Goal: Task Accomplishment & Management: Manage account settings

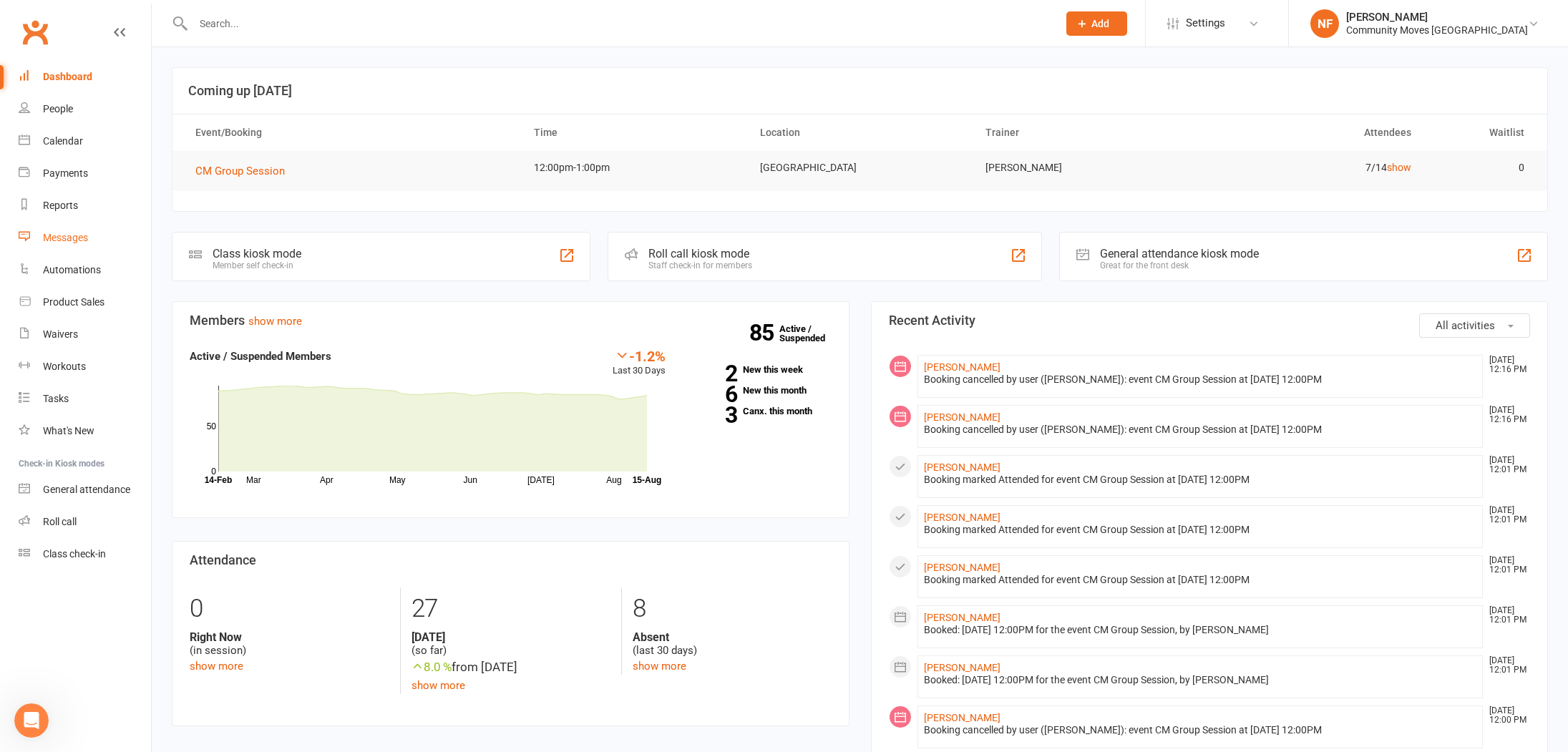
scroll to position [1727, 0]
click at [257, 173] on span "CM Group Session" at bounding box center [240, 171] width 90 height 13
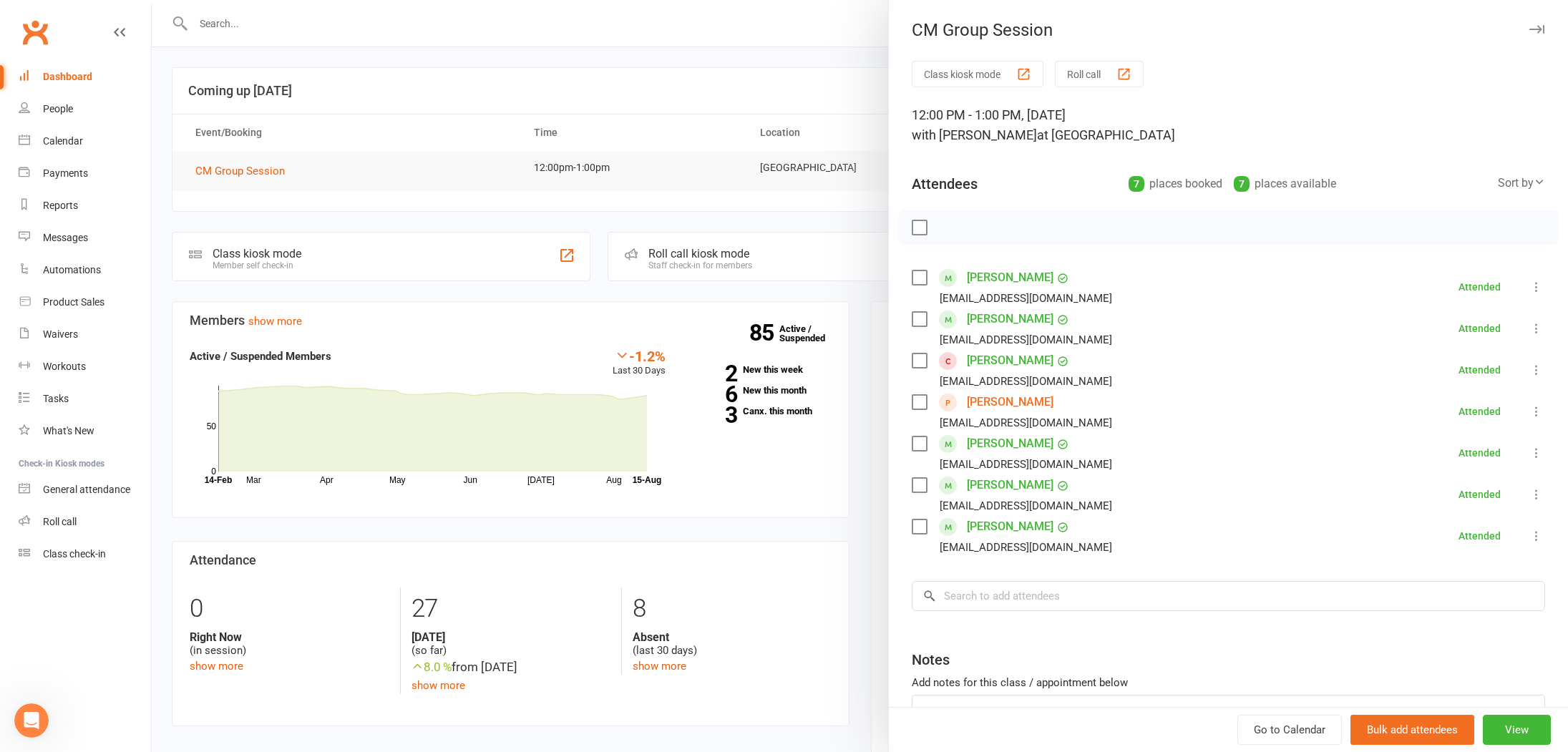
click at [1013, 406] on link "[PERSON_NAME]" at bounding box center [1010, 403] width 87 height 23
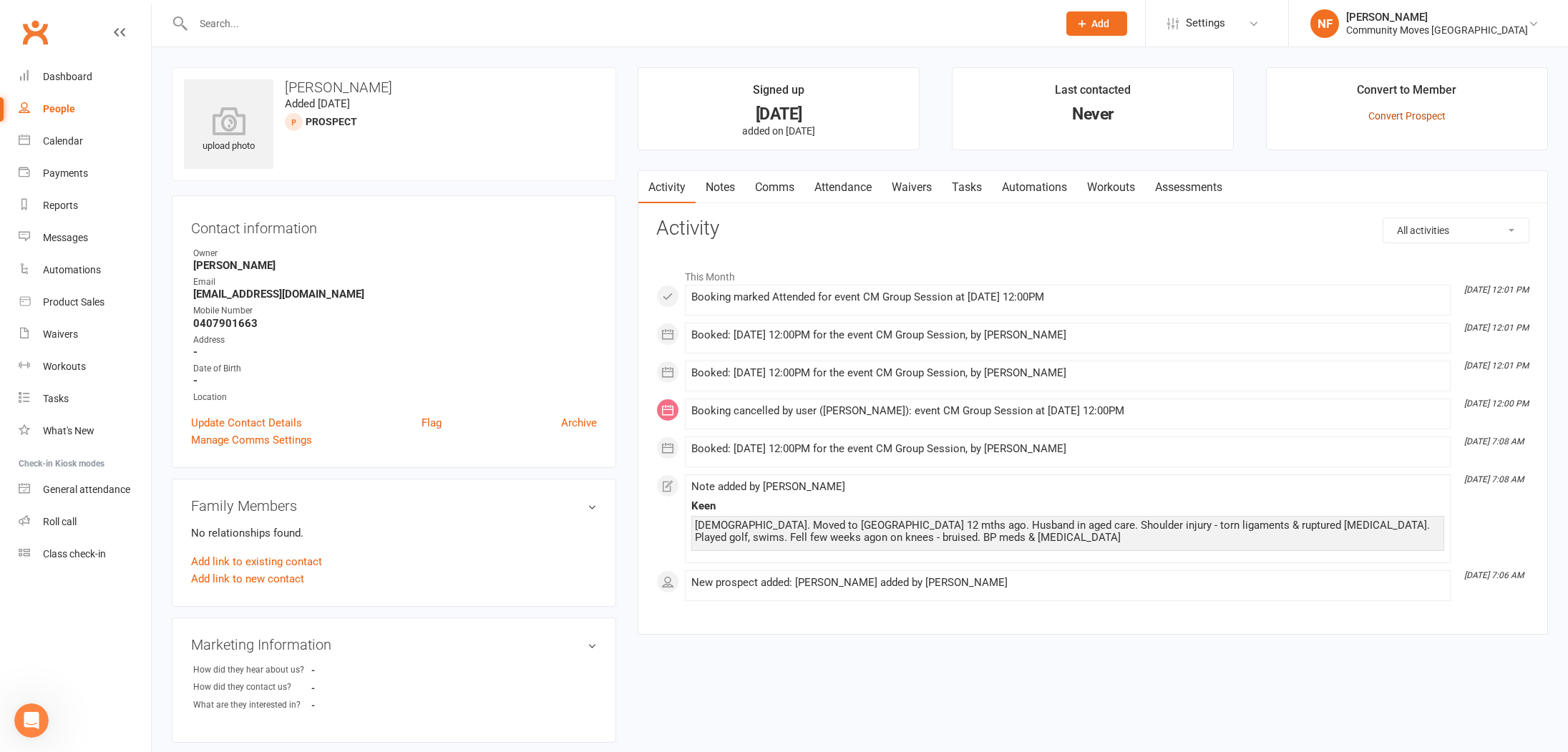
click at [1418, 117] on link "Convert Prospect" at bounding box center [1407, 116] width 77 height 12
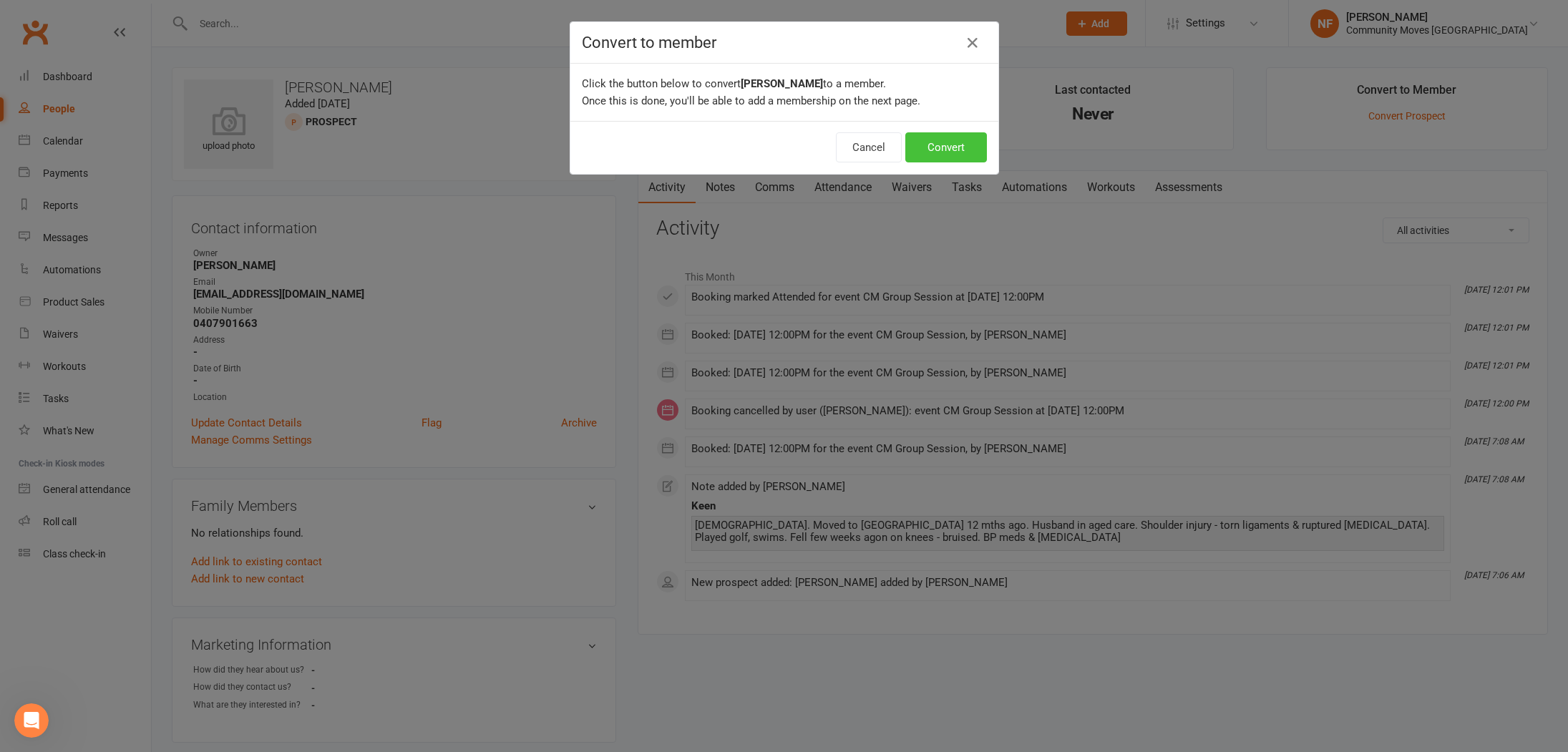
click at [948, 150] on button "Convert" at bounding box center [946, 147] width 82 height 30
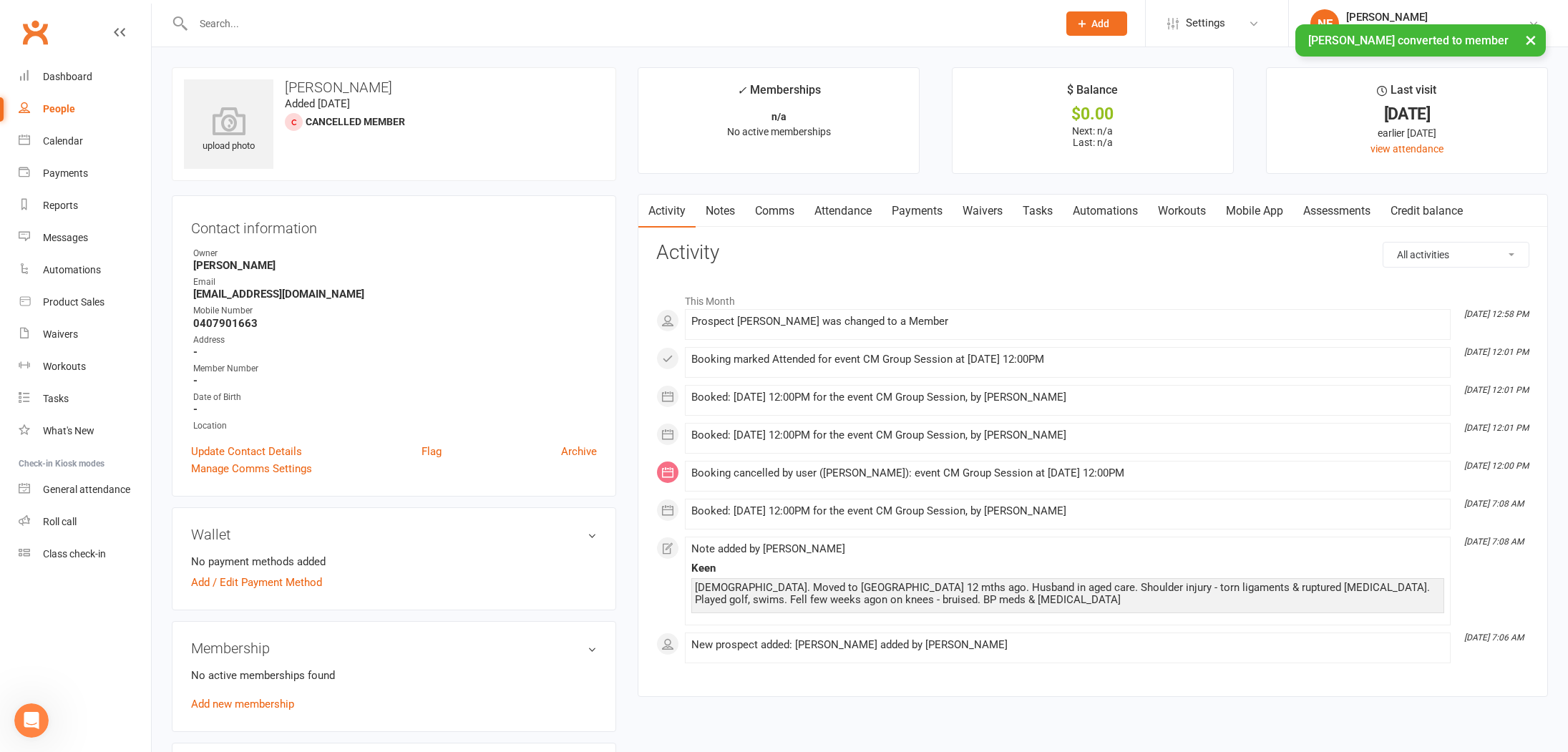
click at [1275, 209] on link "Mobile App" at bounding box center [1254, 211] width 77 height 33
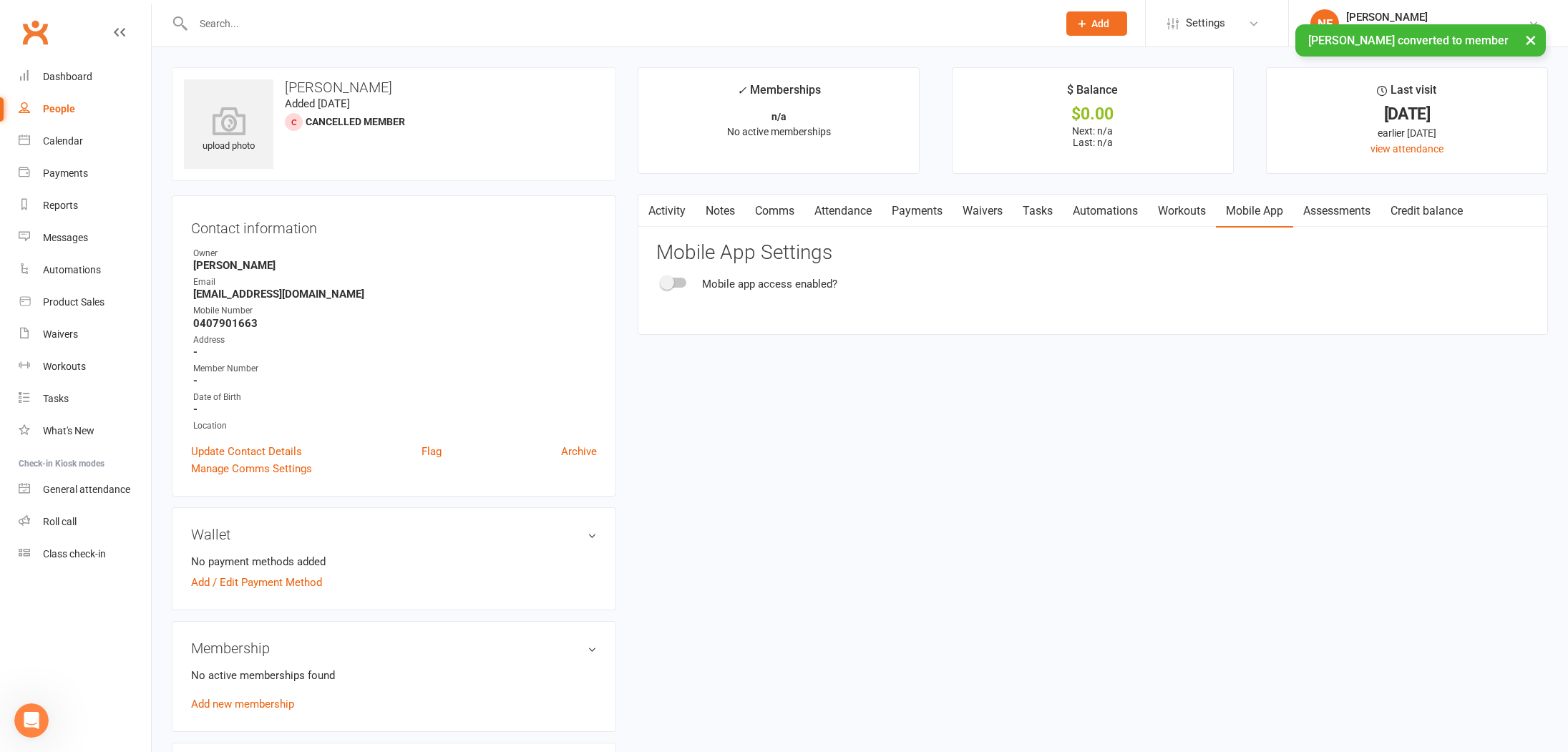
click at [664, 284] on span at bounding box center [667, 283] width 15 height 15
click at [662, 281] on input "checkbox" at bounding box center [662, 281] width 0 height 0
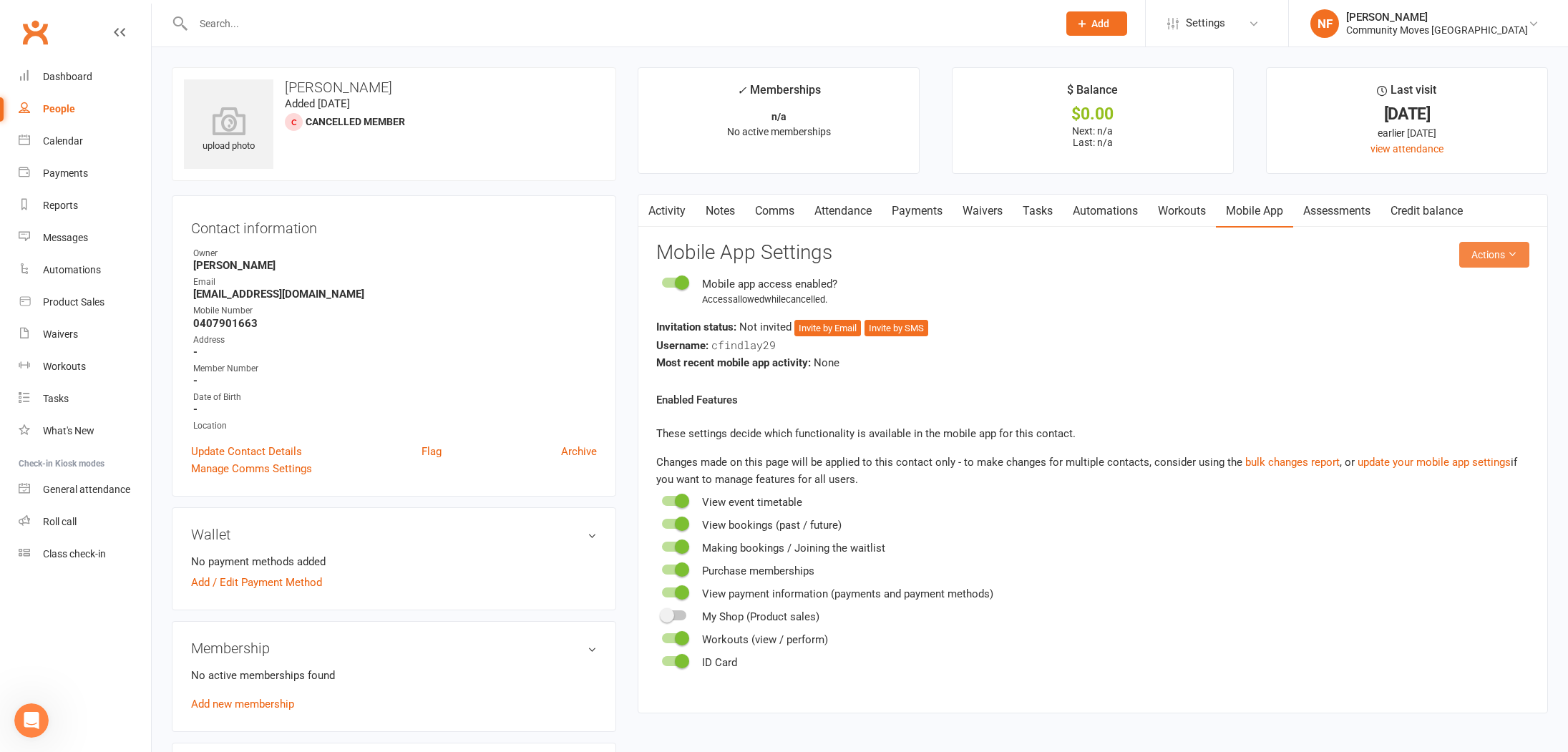
click at [1510, 256] on icon at bounding box center [1512, 254] width 10 height 10
click at [1476, 313] on link "Send invitation SMS" at bounding box center [1457, 315] width 141 height 29
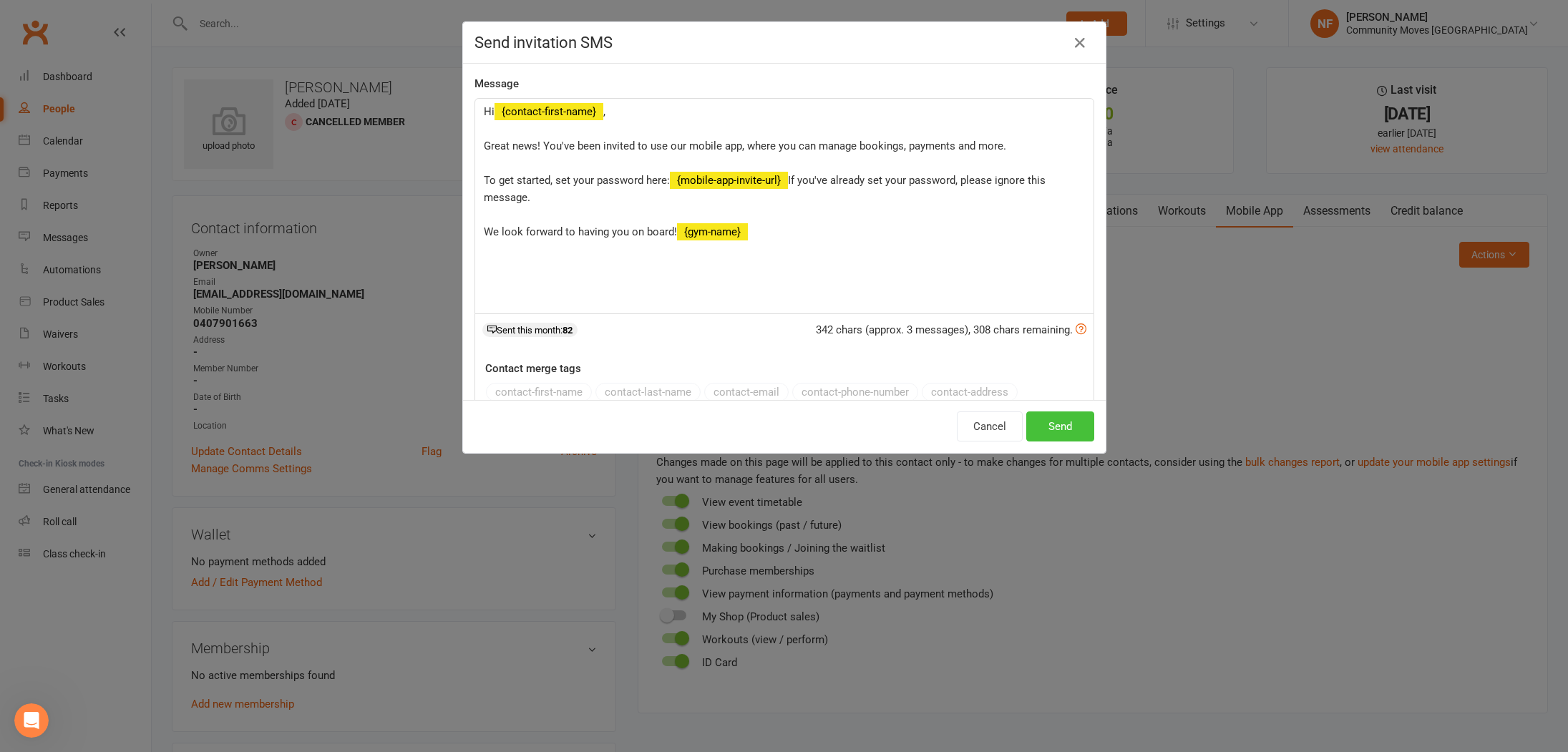
click at [1056, 420] on button "Send" at bounding box center [1060, 426] width 68 height 30
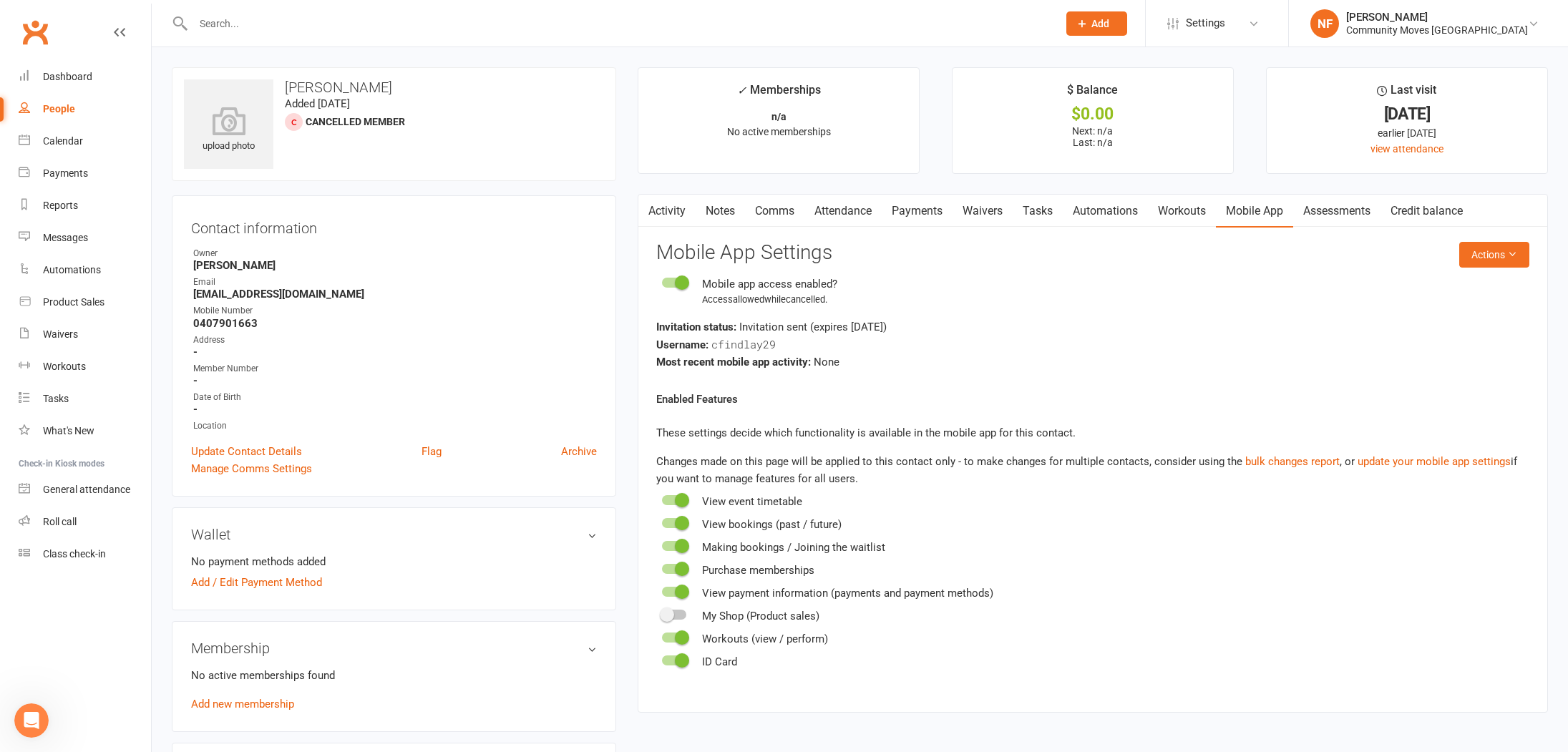
click at [716, 213] on link "Notes" at bounding box center [720, 211] width 49 height 33
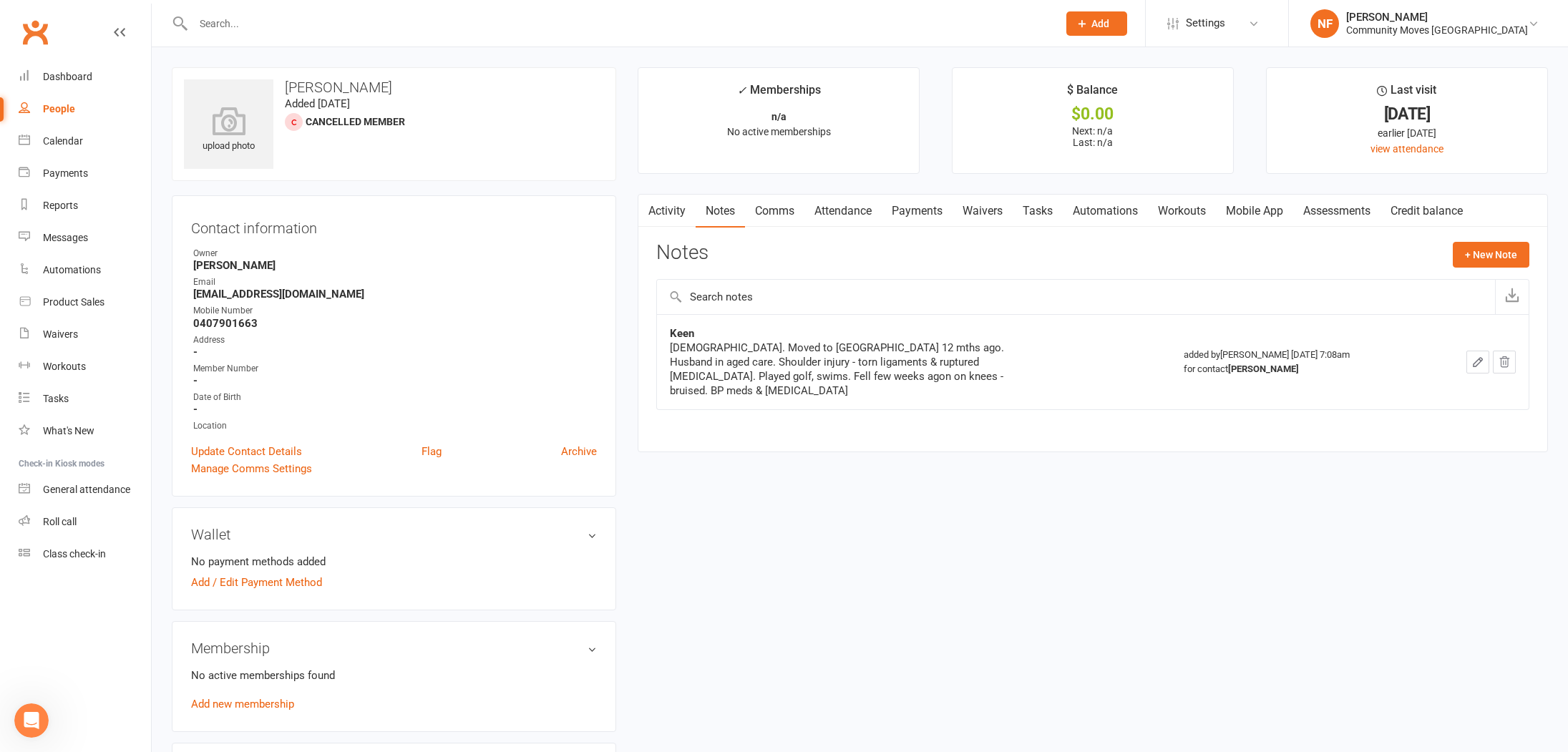
click at [1478, 358] on icon "button" at bounding box center [1478, 362] width 9 height 9
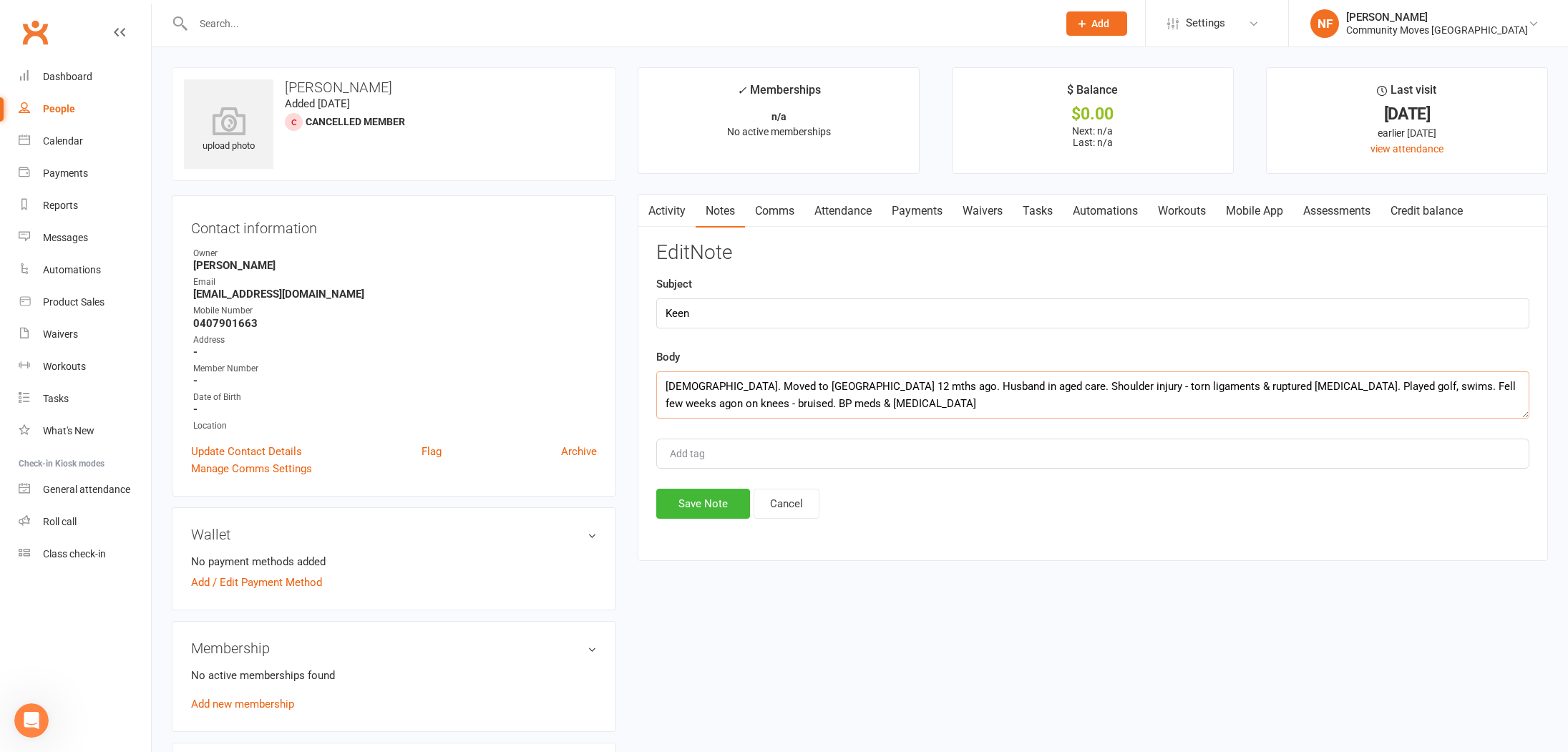
click at [1407, 385] on textarea "[DEMOGRAPHIC_DATA]. Moved to [GEOGRAPHIC_DATA] 12 mths ago. Husband in aged car…" at bounding box center [1093, 395] width 873 height 47
click at [798, 402] on textarea "[DEMOGRAPHIC_DATA]. Moved to [GEOGRAPHIC_DATA] 12 mths ago. Husband in aged car…" at bounding box center [1093, 395] width 873 height 47
type textarea "[DEMOGRAPHIC_DATA]. Moved to [GEOGRAPHIC_DATA] 12 mths ago. Husband in aged car…"
click at [697, 505] on button "Save Note" at bounding box center [702, 503] width 94 height 30
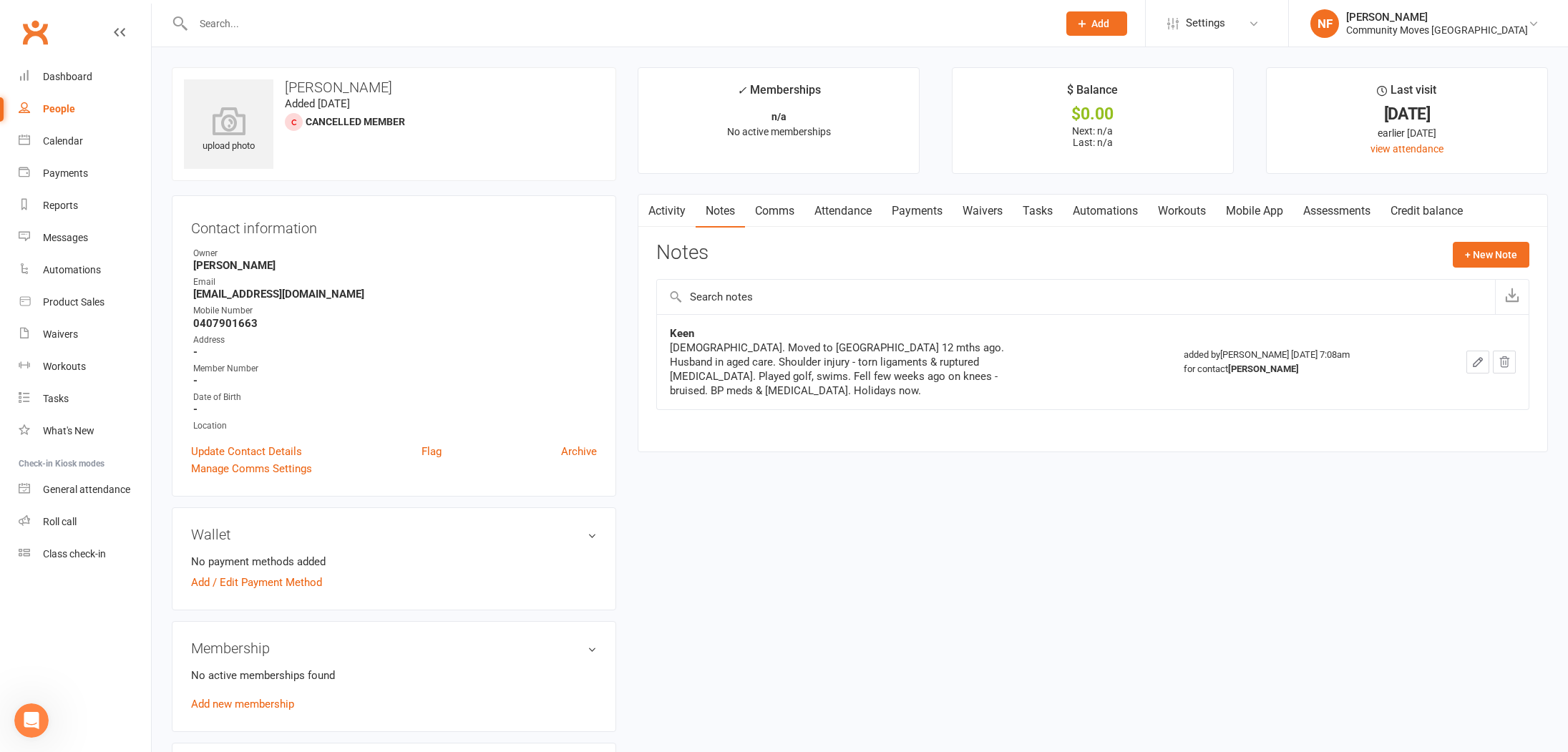
click at [1260, 216] on link "Mobile App" at bounding box center [1254, 211] width 77 height 33
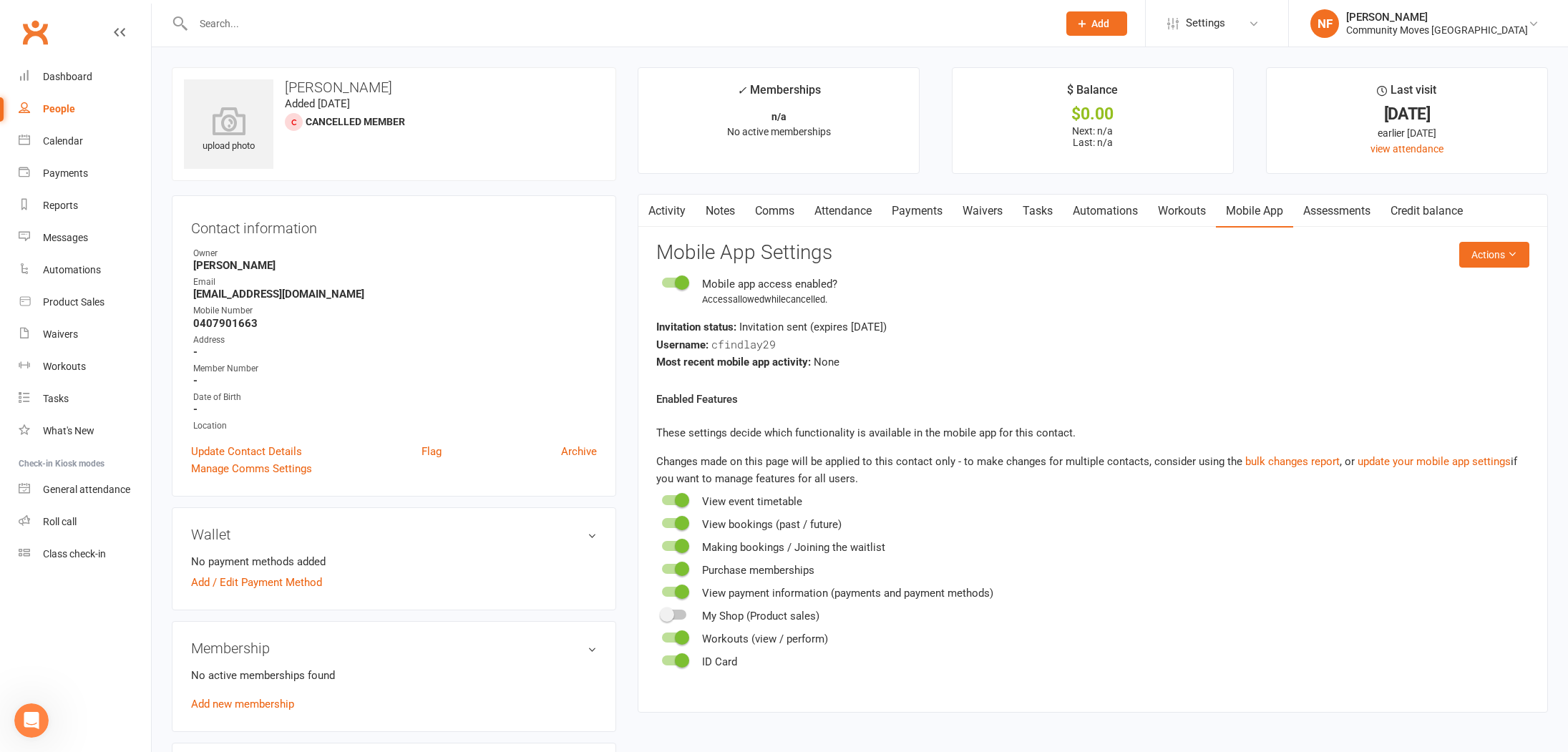
click at [526, 12] on div at bounding box center [609, 23] width 876 height 46
drag, startPoint x: 75, startPoint y: 76, endPoint x: 80, endPoint y: 85, distance: 10.3
click at [75, 76] on div "Dashboard" at bounding box center [68, 77] width 49 height 12
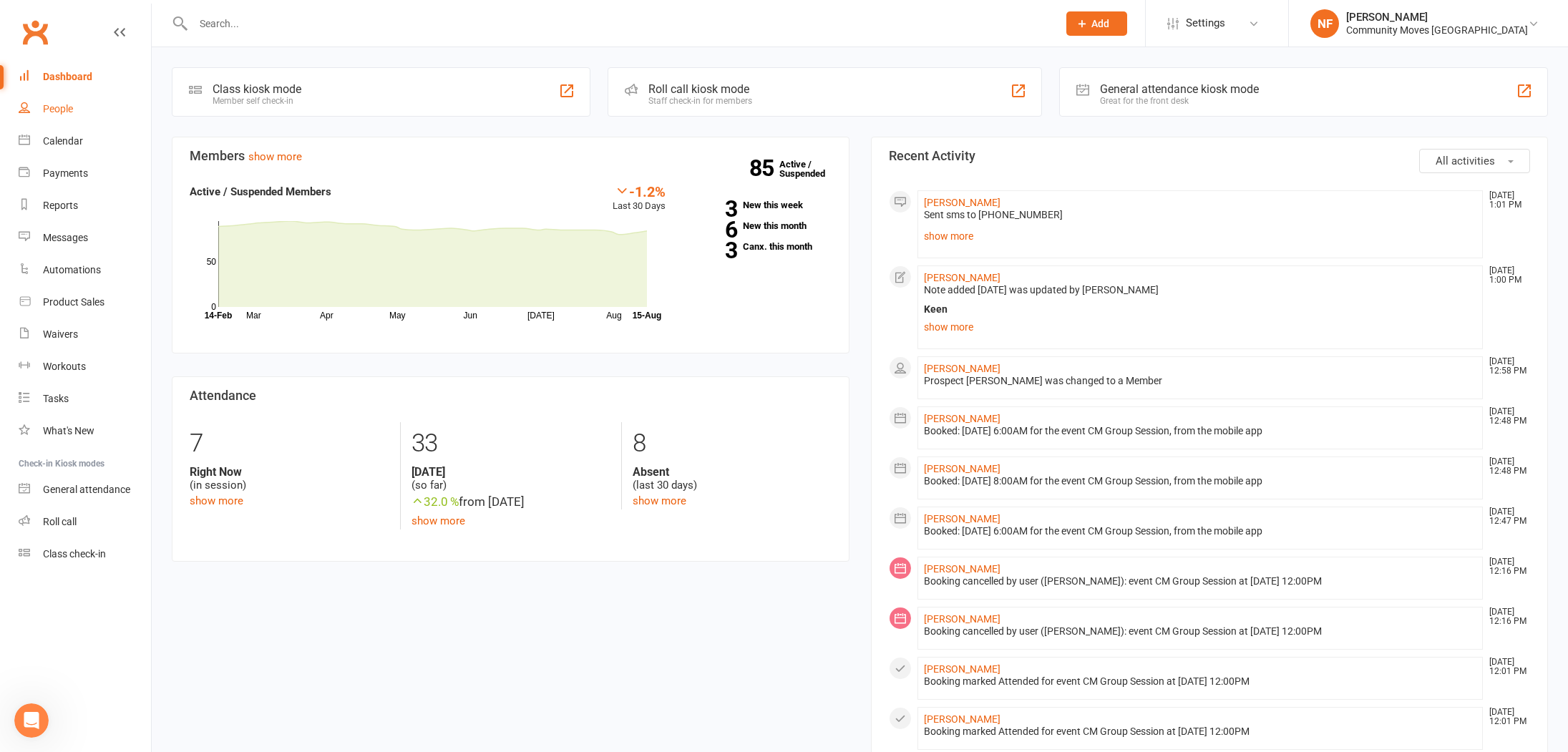
click at [52, 107] on div "People" at bounding box center [58, 108] width 30 height 12
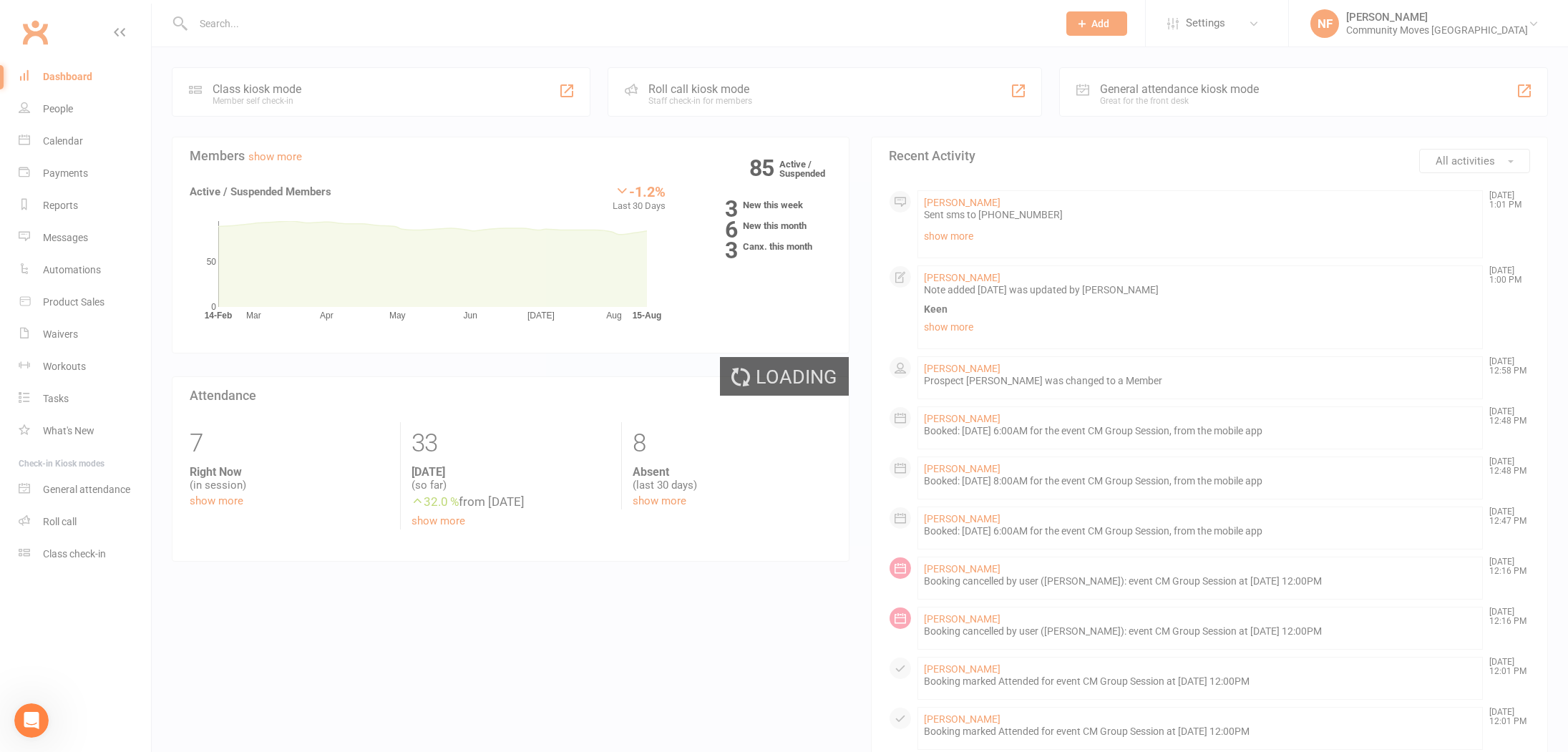
select select "25"
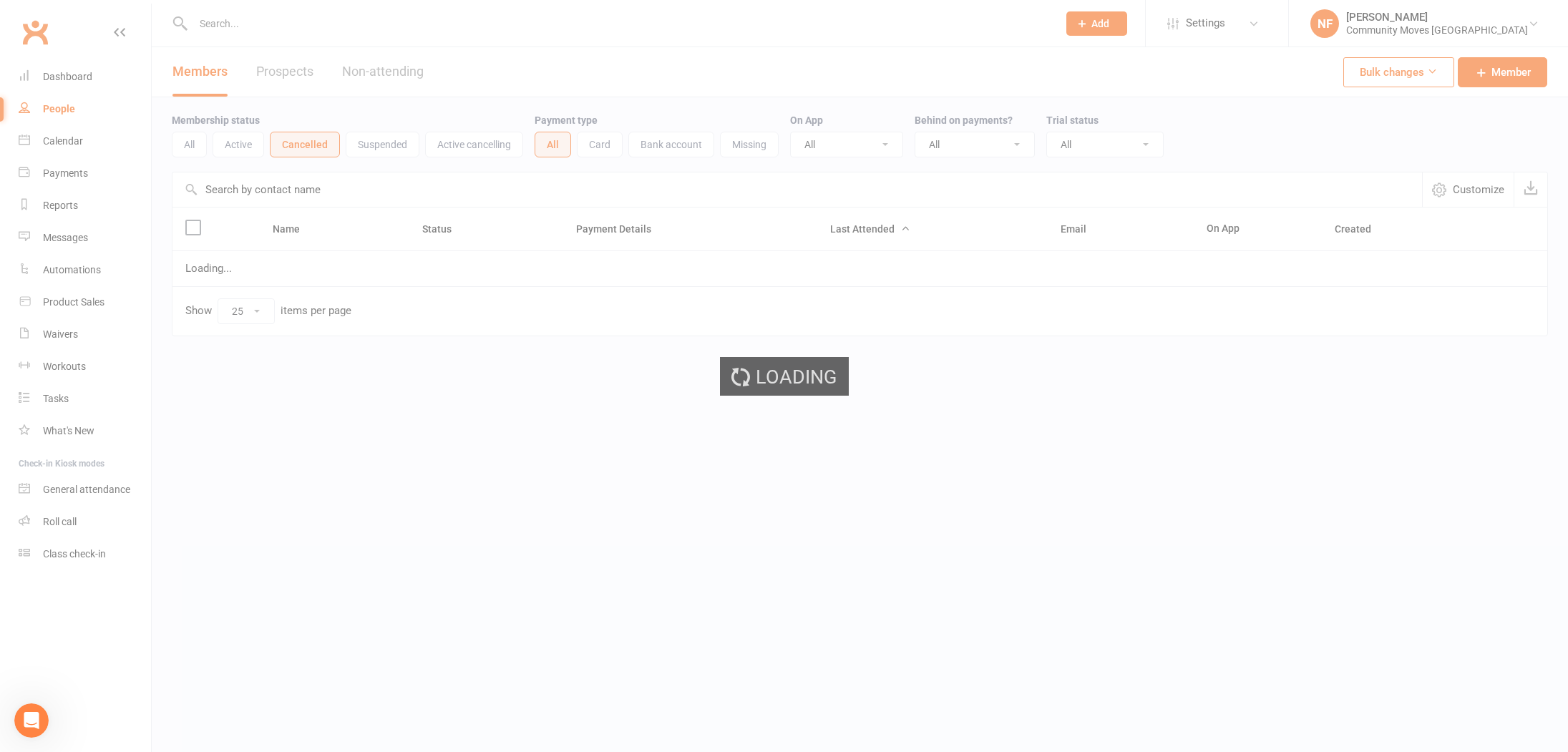
click at [219, 28] on div "Loading" at bounding box center [784, 376] width 1568 height 752
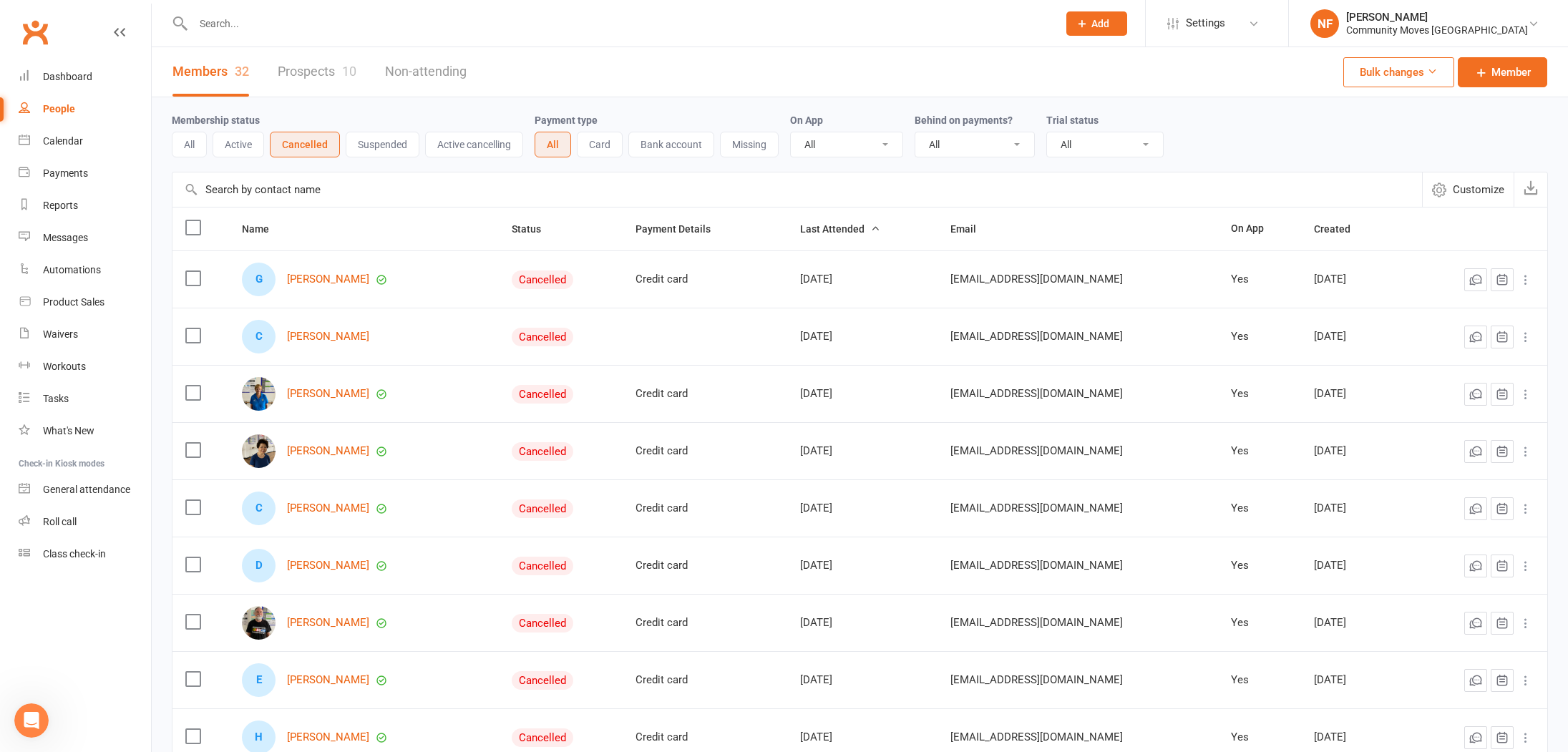
drag, startPoint x: 236, startPoint y: 28, endPoint x: 272, endPoint y: 27, distance: 36.0
click at [237, 28] on input "text" at bounding box center [617, 24] width 859 height 20
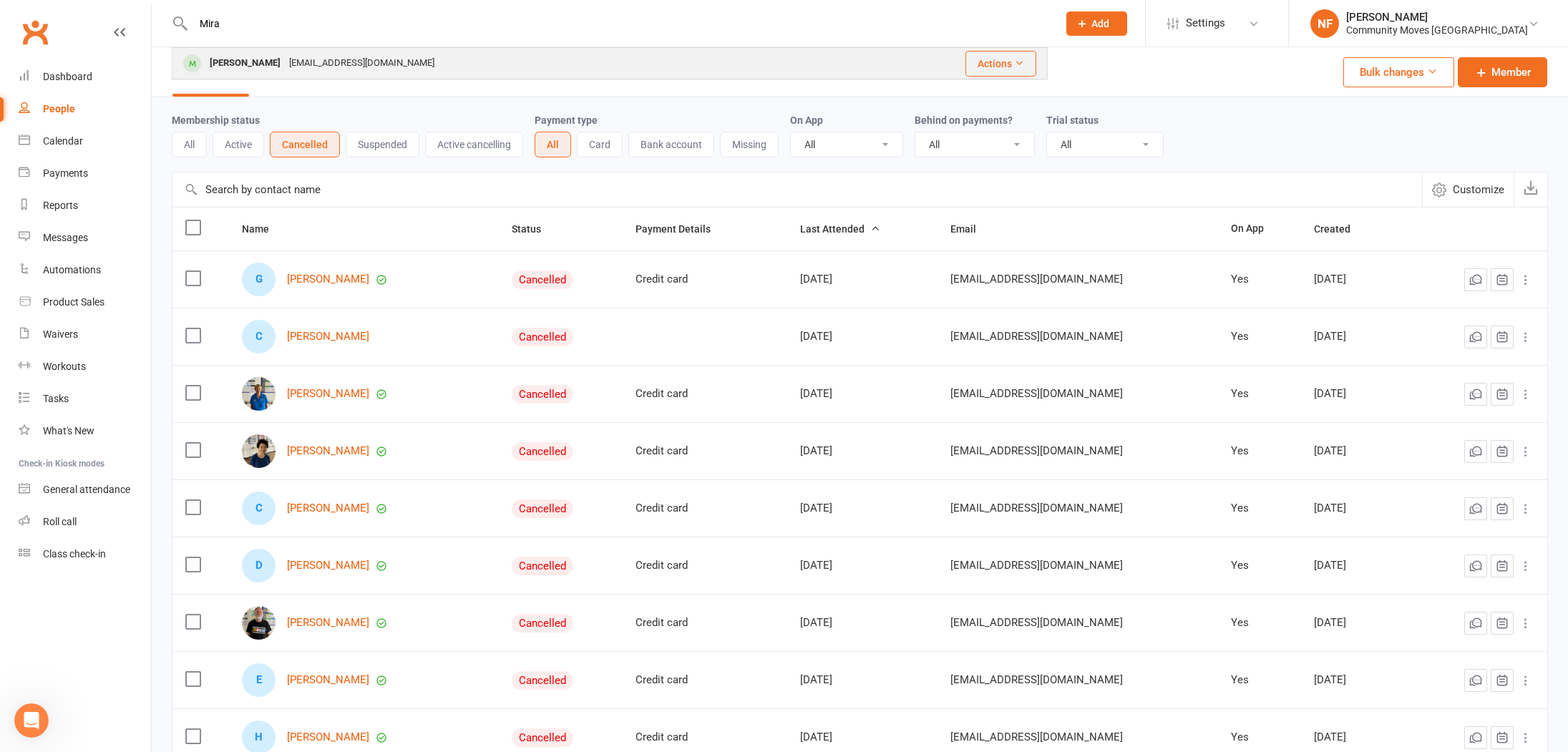
type input "Mira"
click at [386, 63] on div "[PERSON_NAME] [EMAIL_ADDRESS][DOMAIN_NAME]" at bounding box center [508, 63] width 671 height 29
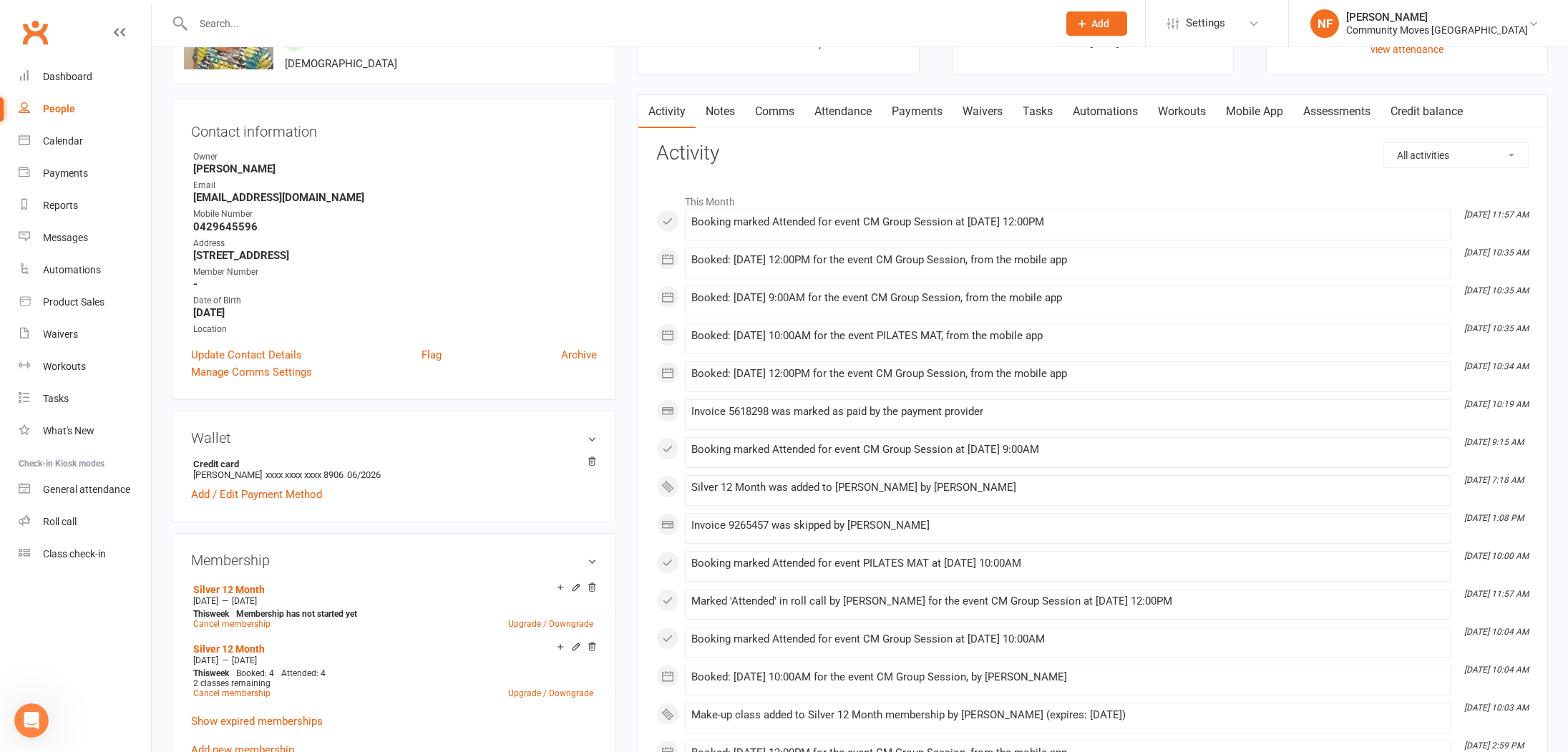
scroll to position [105, 0]
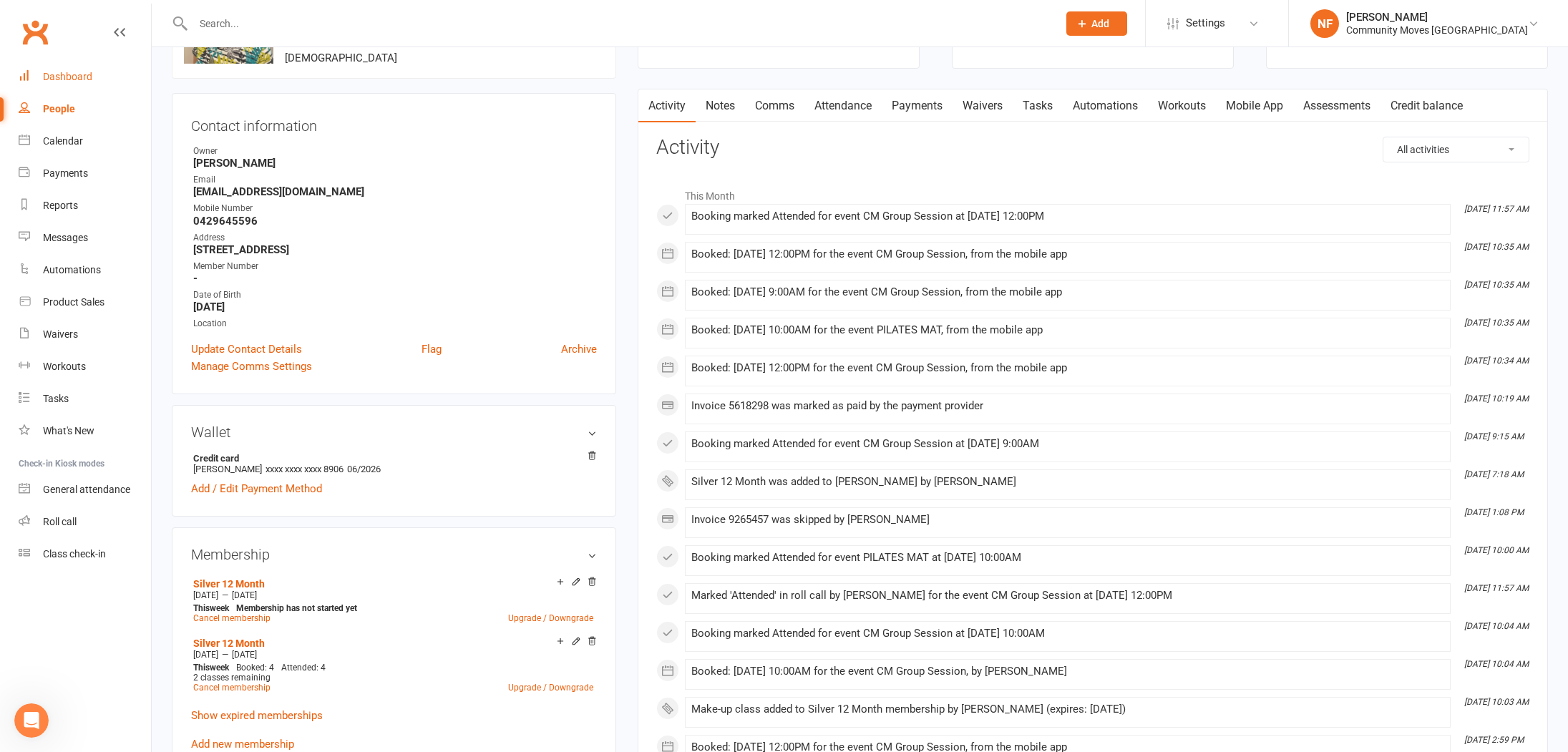
click at [62, 72] on div "Dashboard" at bounding box center [68, 77] width 49 height 12
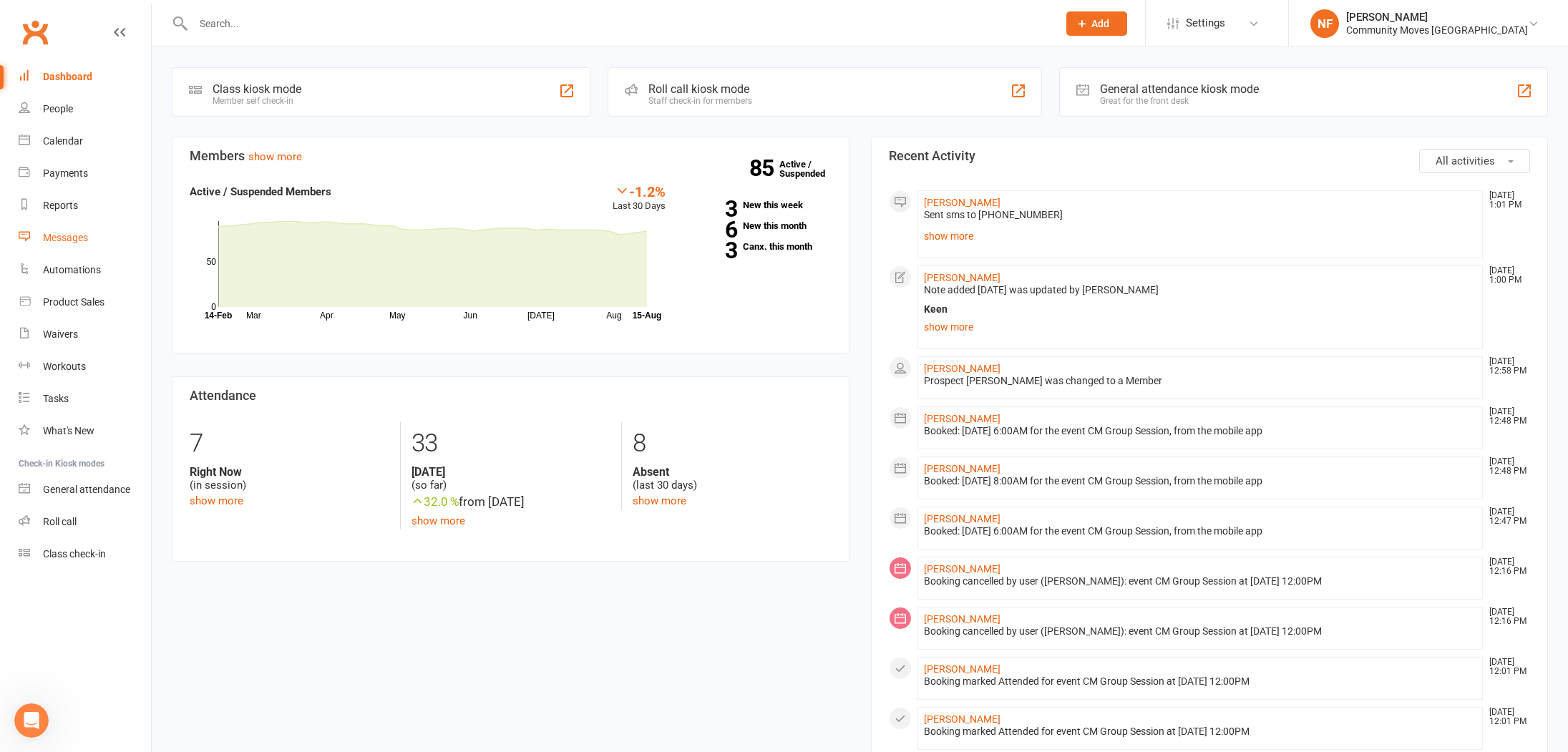
click at [64, 236] on div "Messages" at bounding box center [66, 237] width 45 height 12
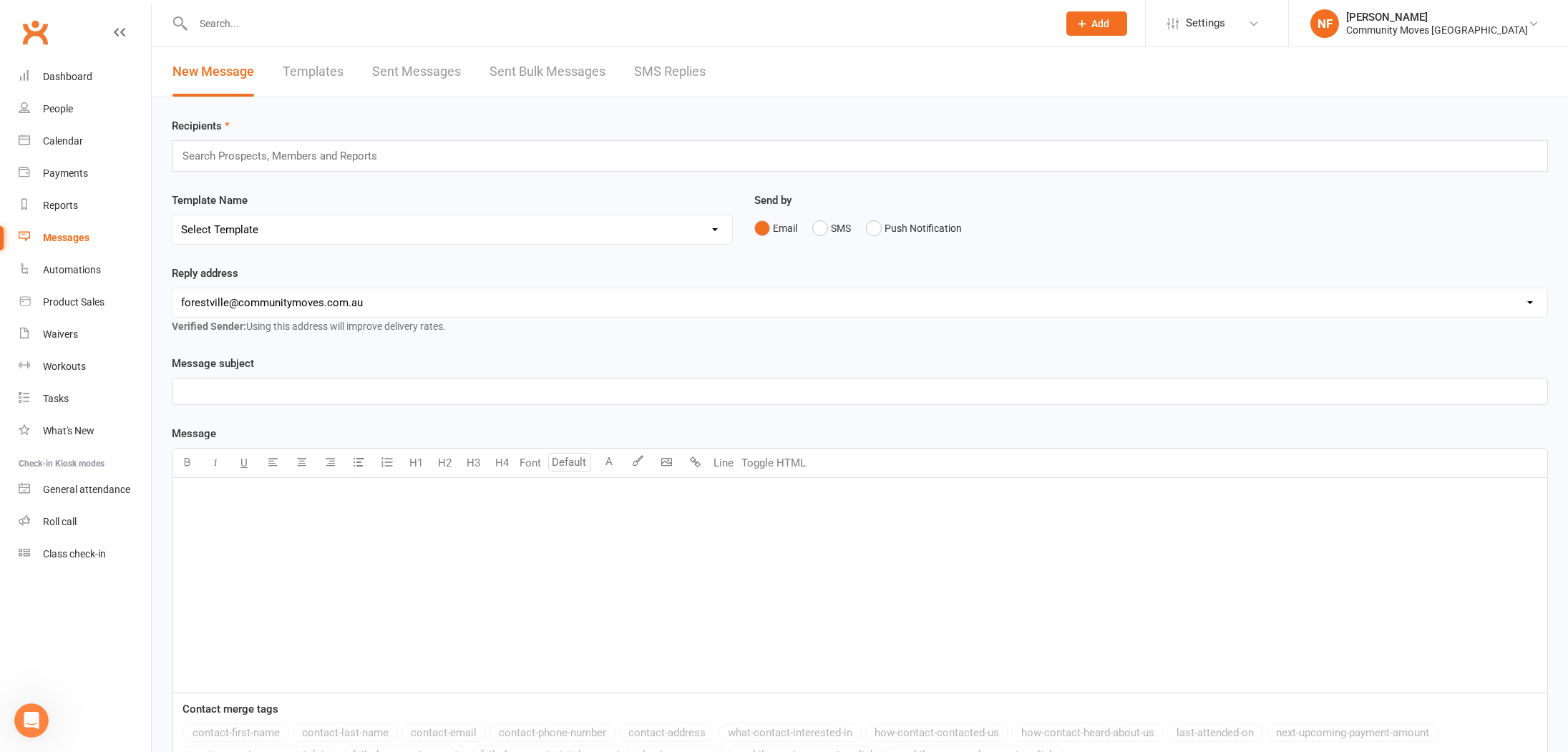
click at [679, 69] on link "SMS Replies" at bounding box center [669, 72] width 72 height 49
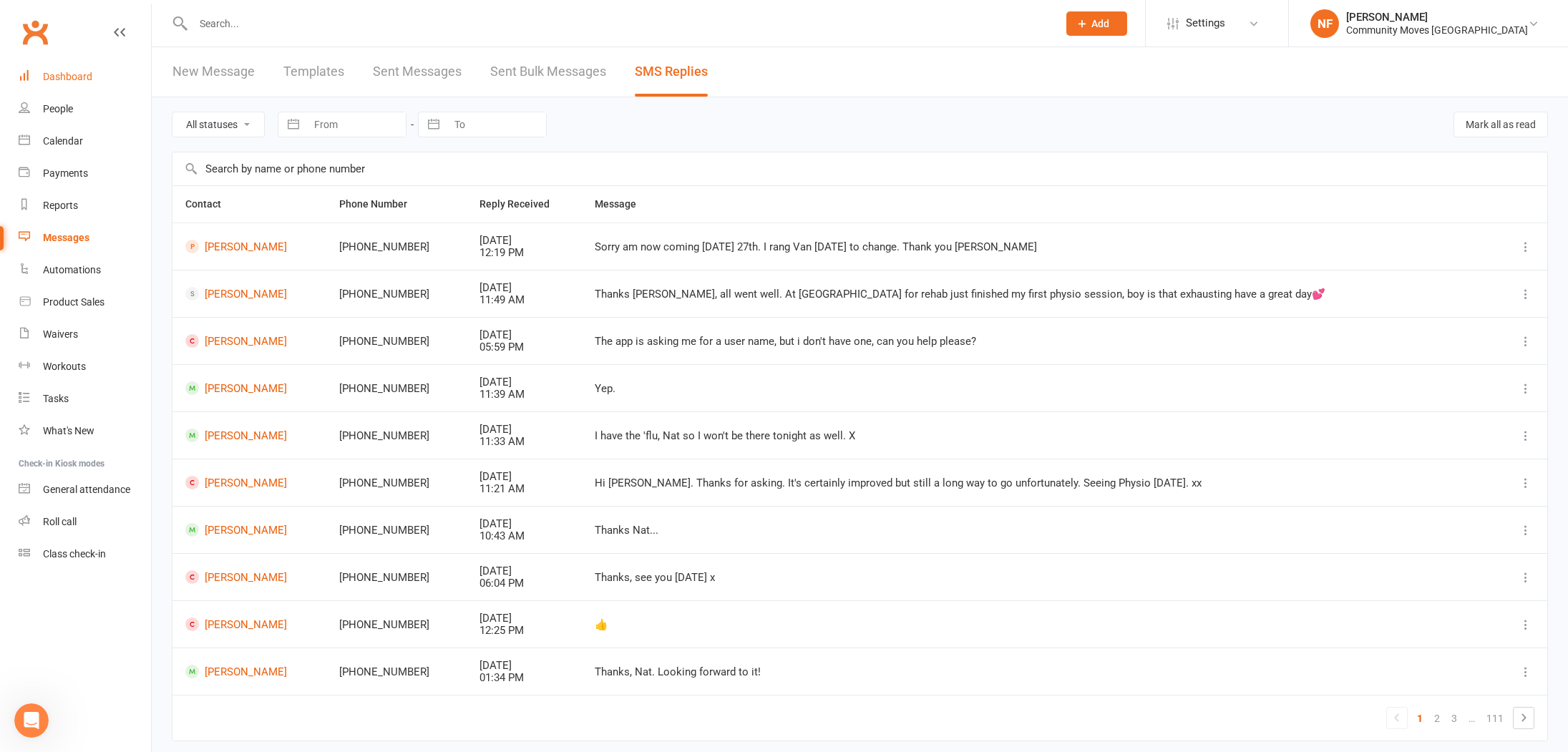
click at [63, 77] on div "Dashboard" at bounding box center [68, 77] width 49 height 12
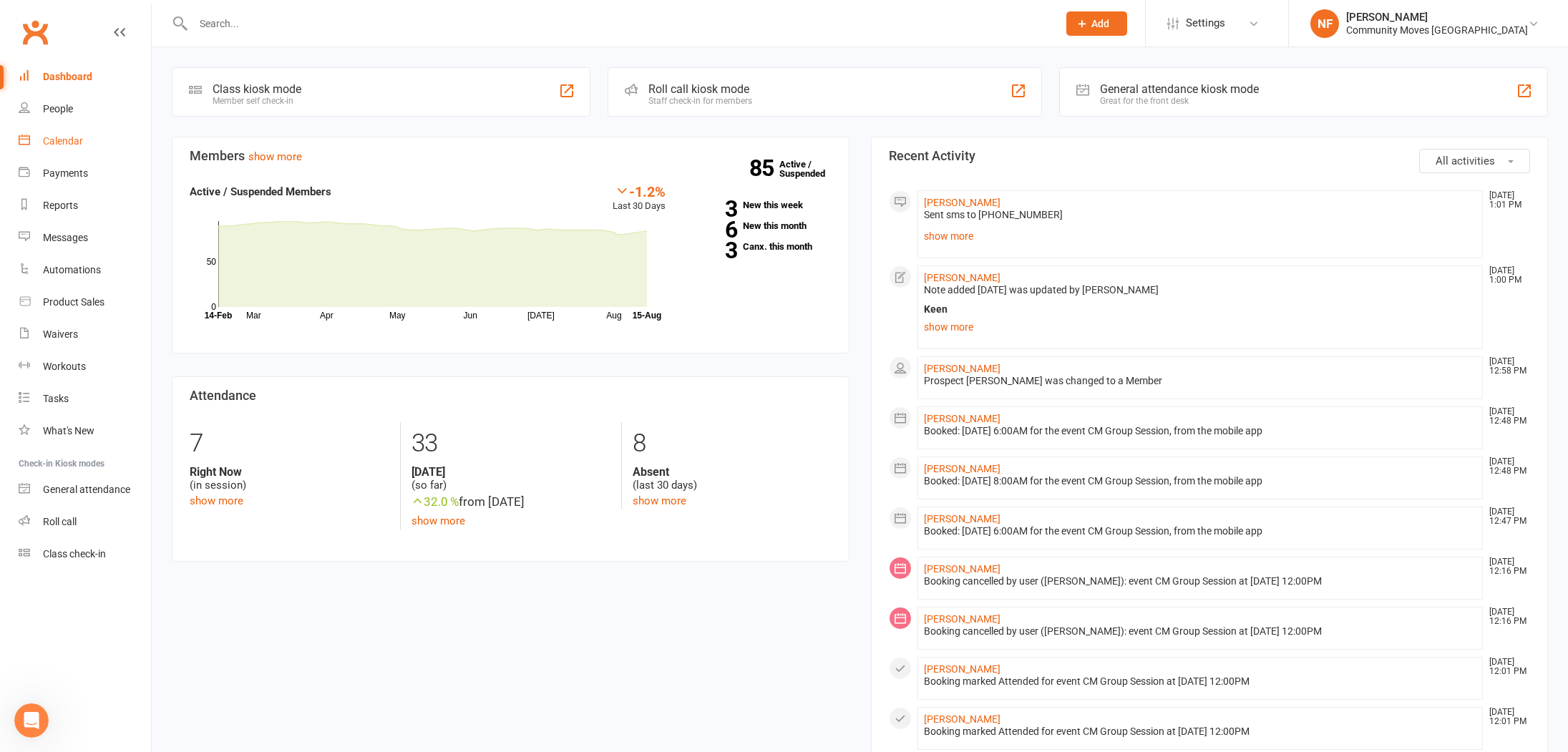
click at [57, 139] on div "Calendar" at bounding box center [63, 141] width 40 height 12
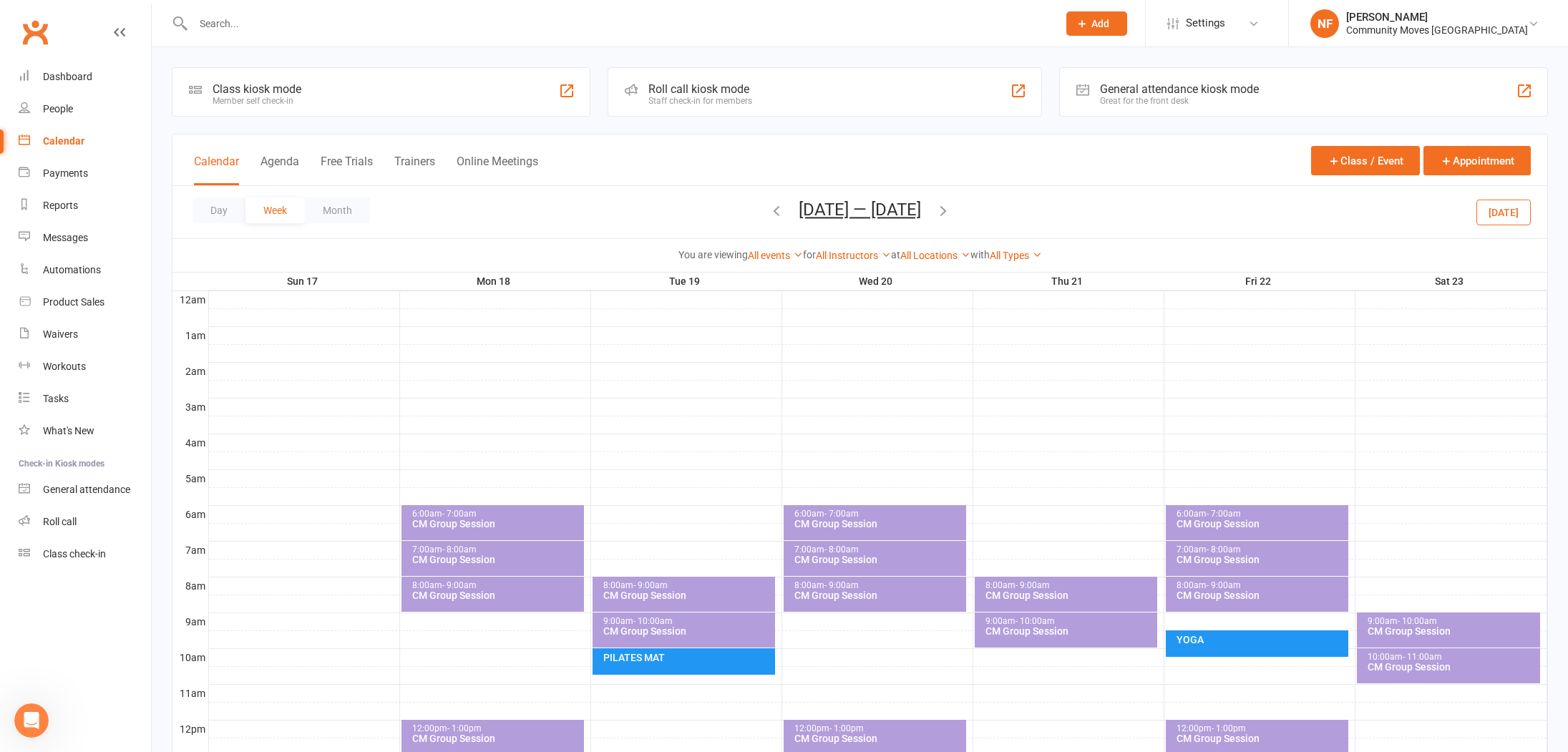
drag, startPoint x: 771, startPoint y: 207, endPoint x: 779, endPoint y: 206, distance: 8.1
click at [774, 207] on icon "button" at bounding box center [777, 210] width 15 height 15
click at [1444, 633] on div "CM Group Session" at bounding box center [1452, 631] width 171 height 10
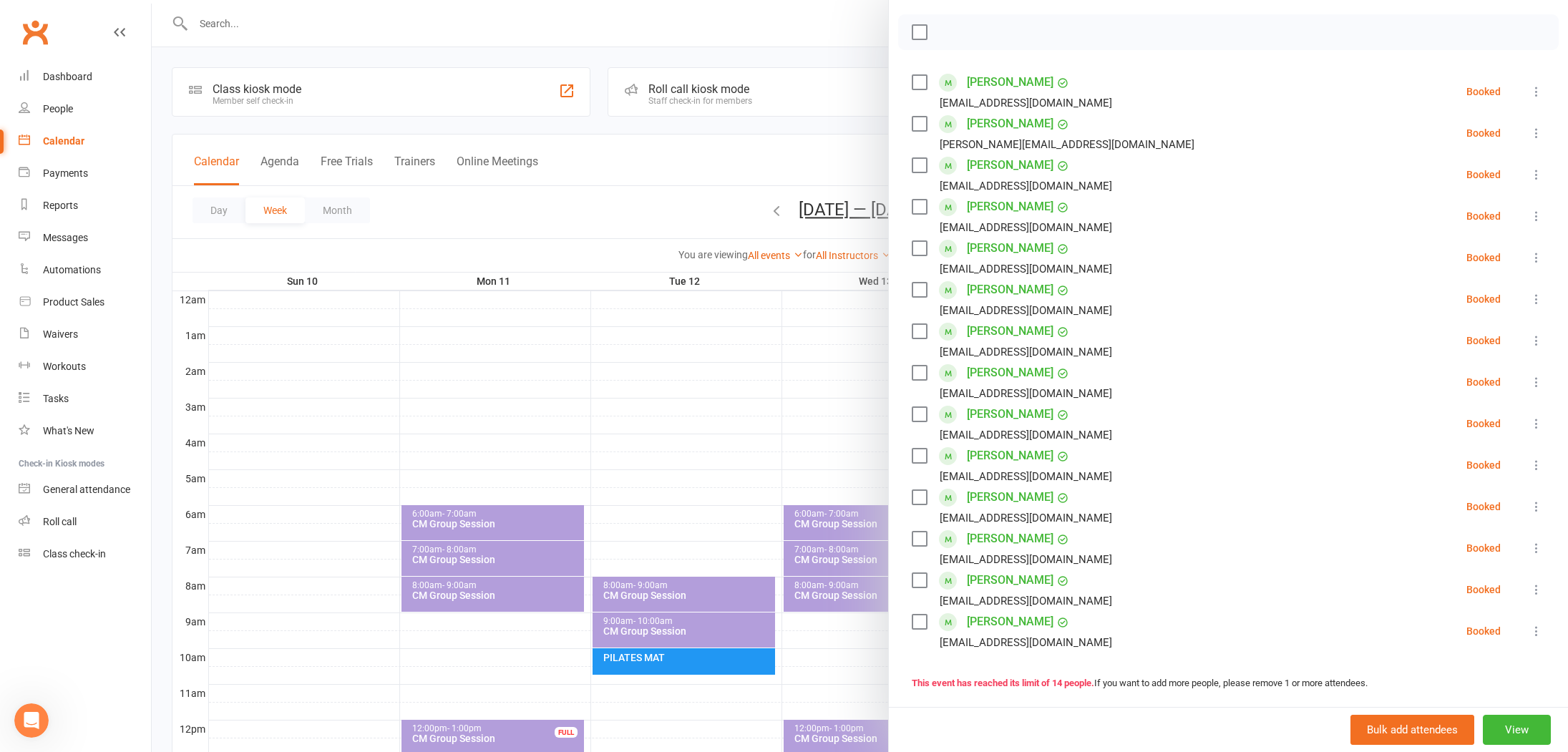
scroll to position [430, 0]
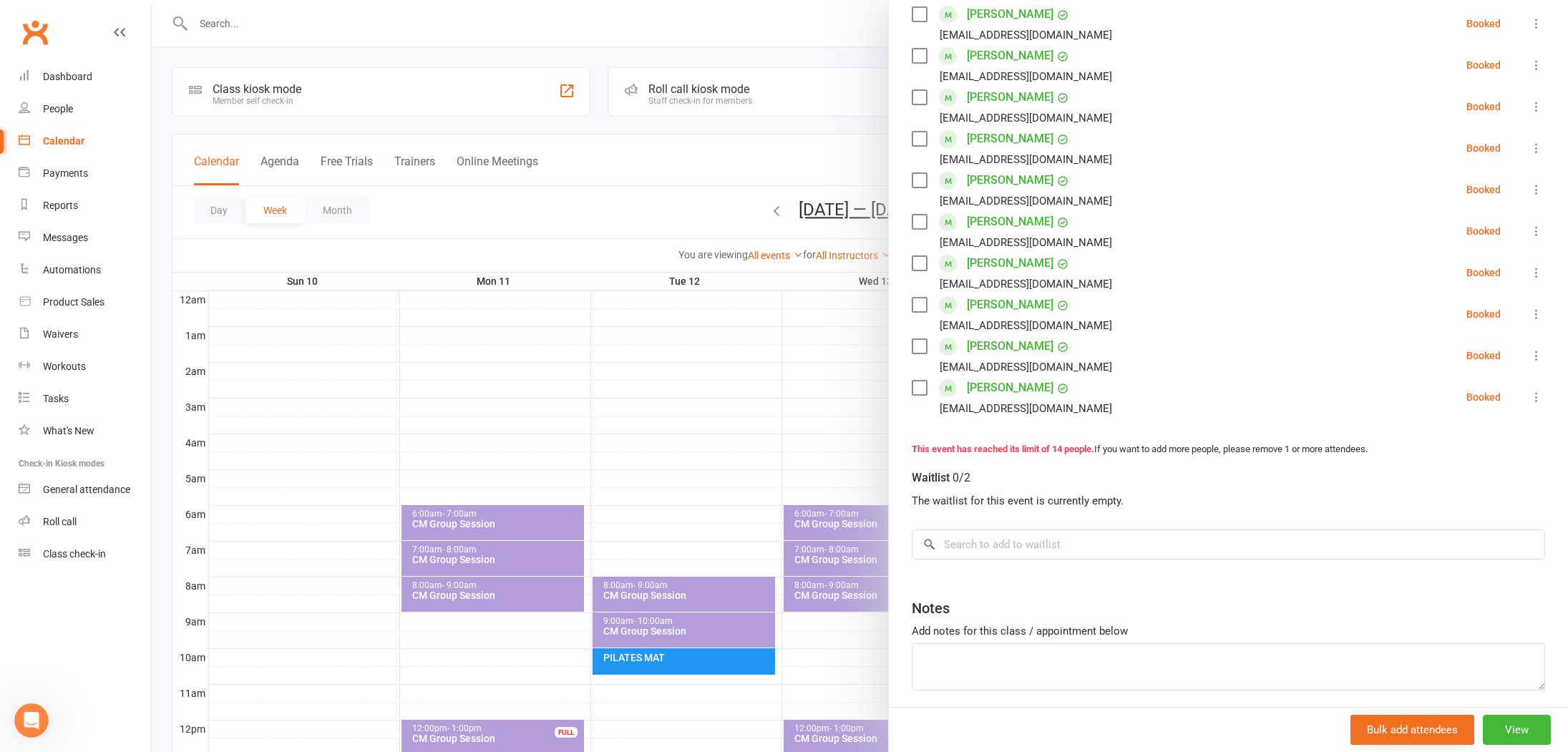
drag, startPoint x: 714, startPoint y: 458, endPoint x: 846, endPoint y: 479, distance: 133.7
click at [714, 458] on div at bounding box center [859, 376] width 1417 height 752
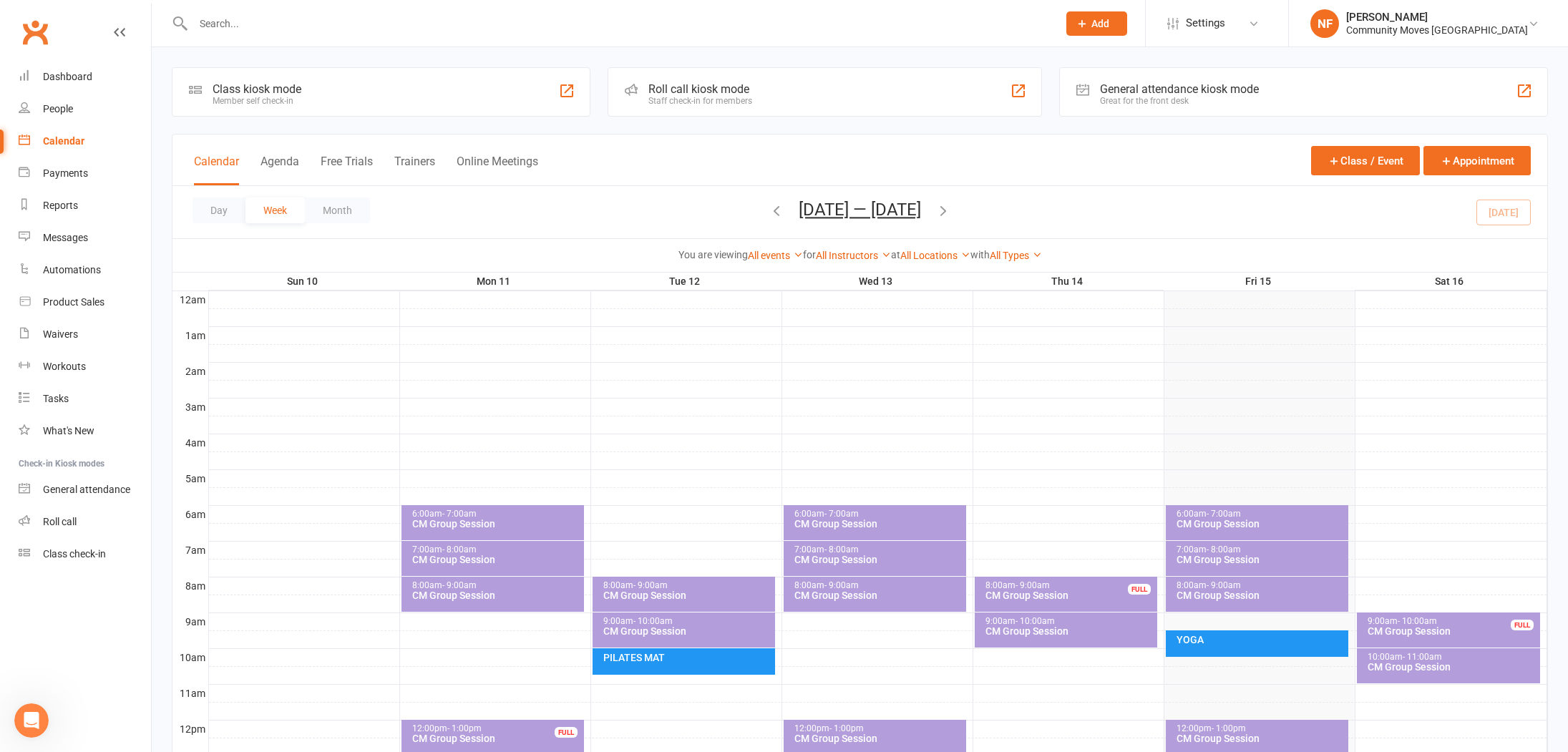
click at [1413, 659] on span "- 11:00am" at bounding box center [1422, 657] width 39 height 10
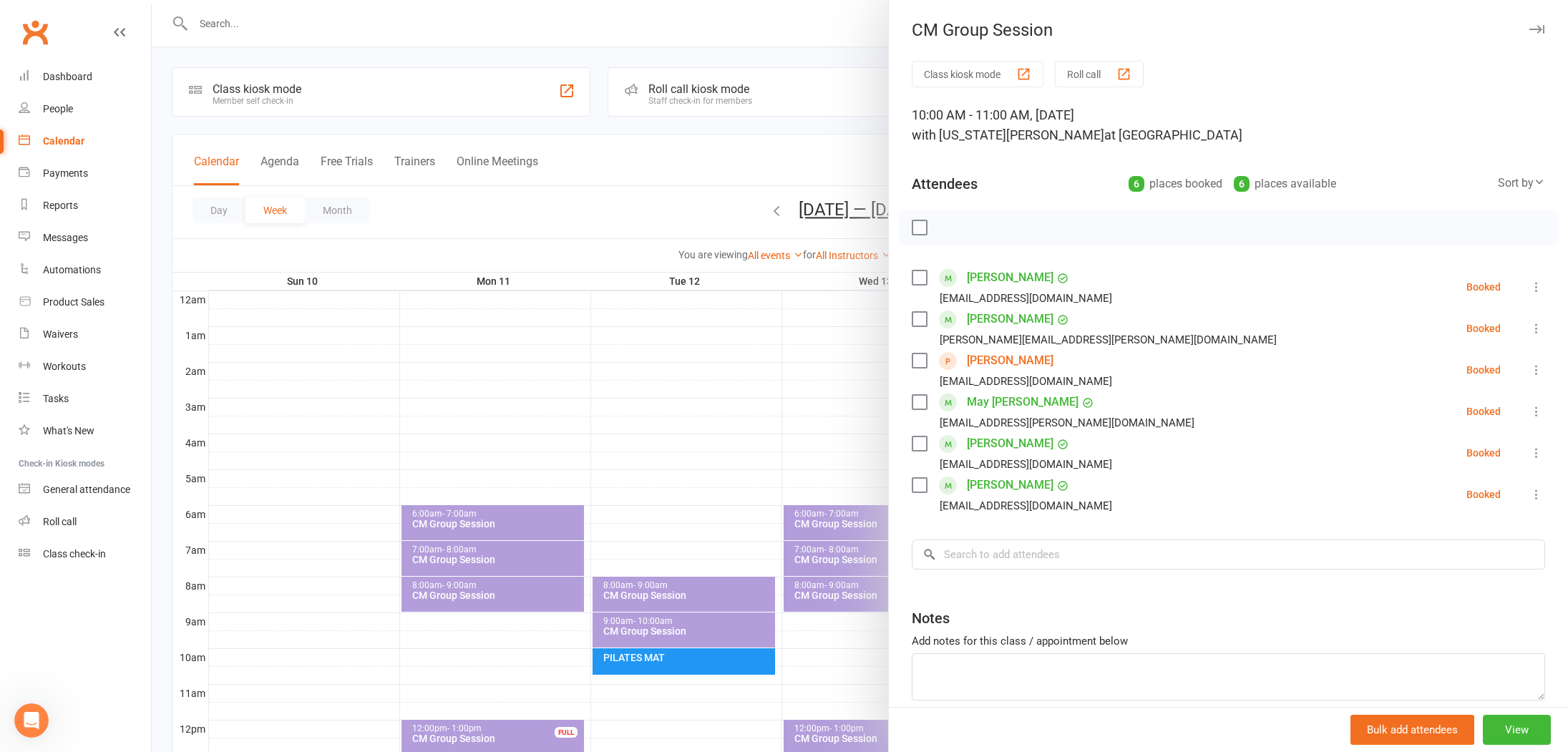
click at [746, 376] on div at bounding box center [859, 376] width 1417 height 752
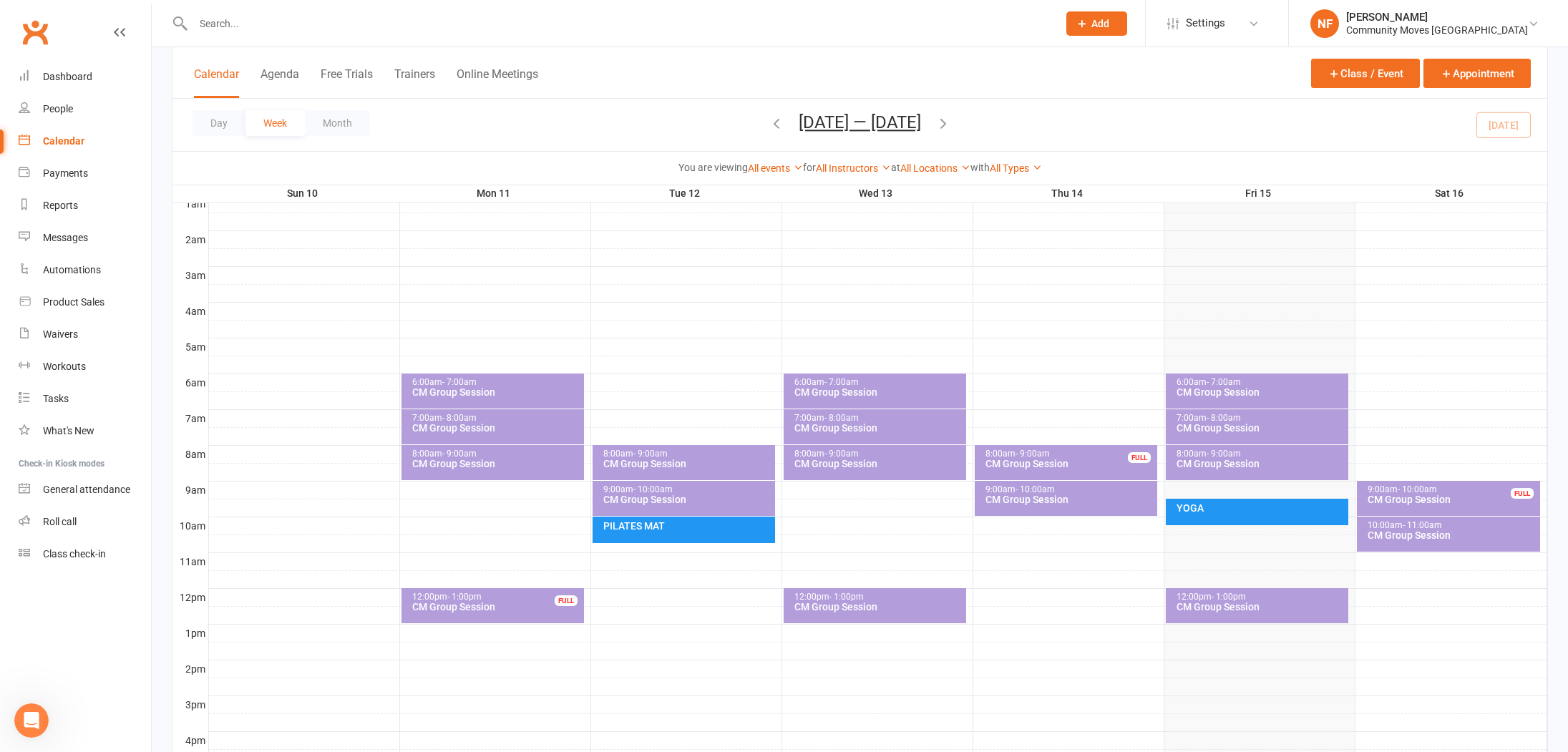
scroll to position [145, 0]
